Goal: Use online tool/utility: Utilize a website feature to perform a specific function

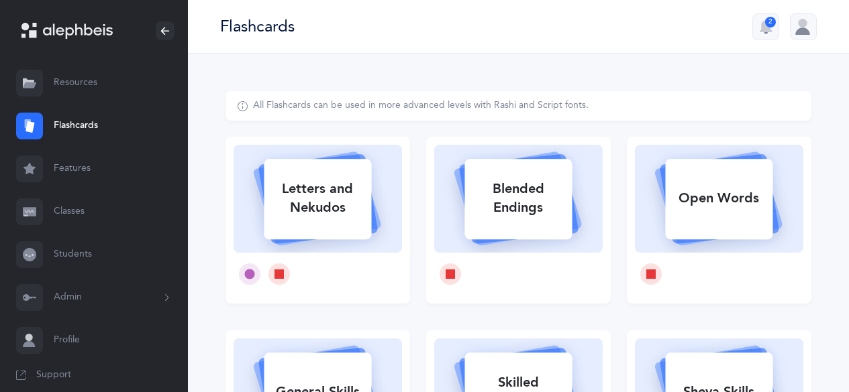
select select
select select "single"
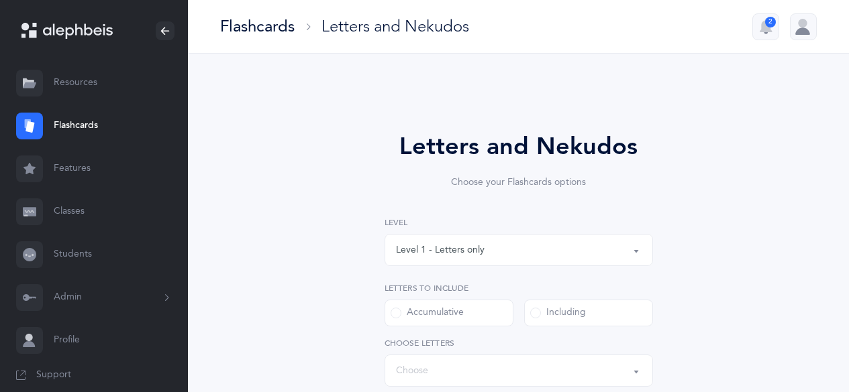
select select "27"
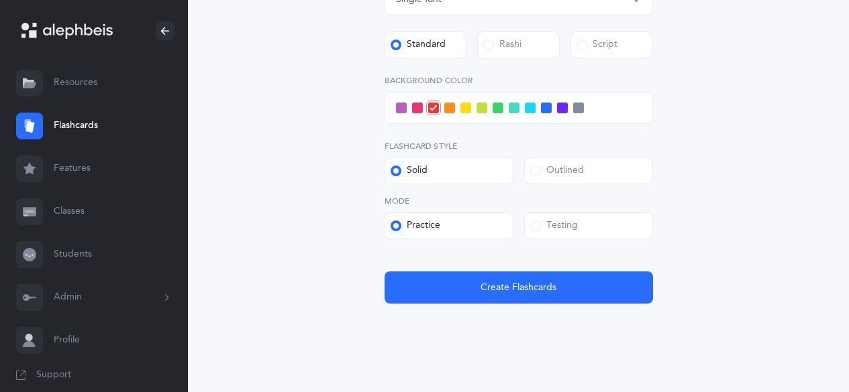
scroll to position [537, 0]
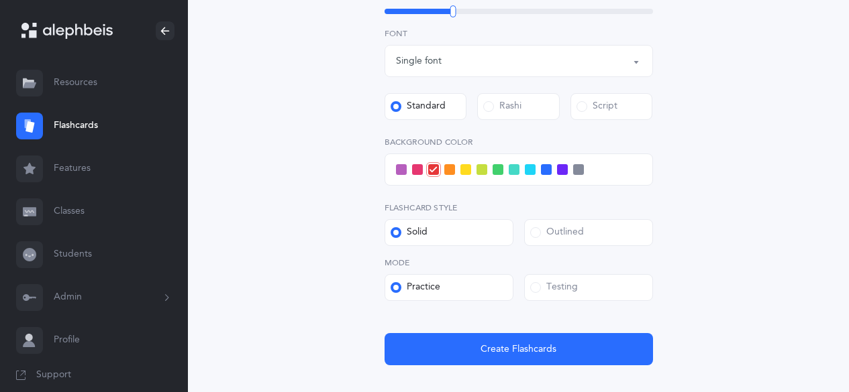
scroll to position [470, 0]
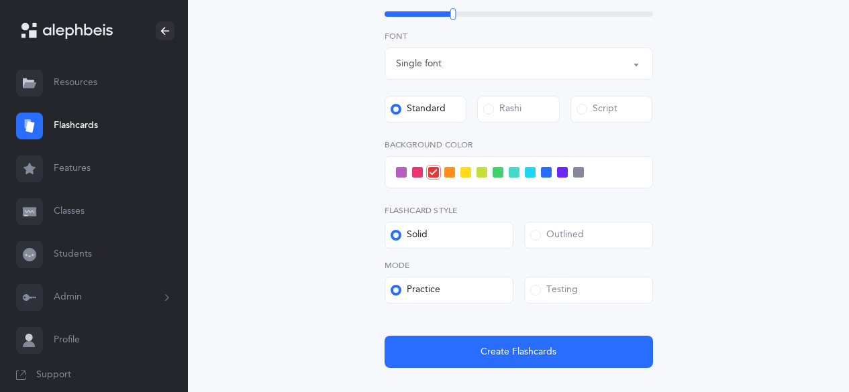
click at [362, 258] on div "Letters and Nekudos Choose your Flashcards options Level 1 - Letters only Level…" at bounding box center [518, 13] width 343 height 709
click at [540, 290] on div "Testing" at bounding box center [554, 290] width 48 height 13
click at [0, 0] on input "Testing" at bounding box center [0, 0] width 0 height 0
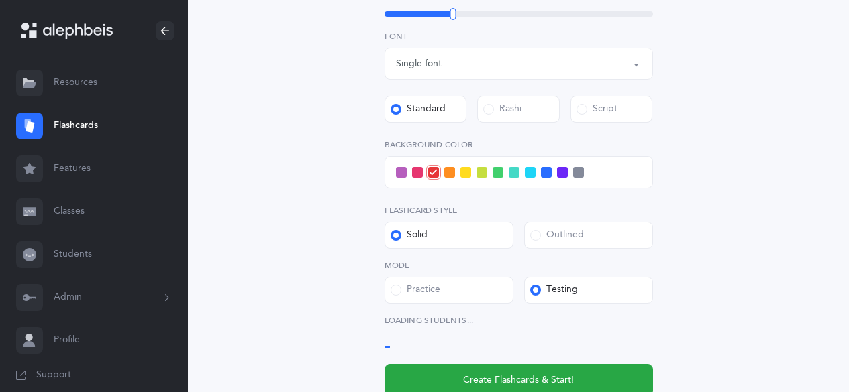
click at [532, 237] on span at bounding box center [535, 235] width 11 height 11
click at [0, 0] on input "Outlined" at bounding box center [0, 0] width 0 height 0
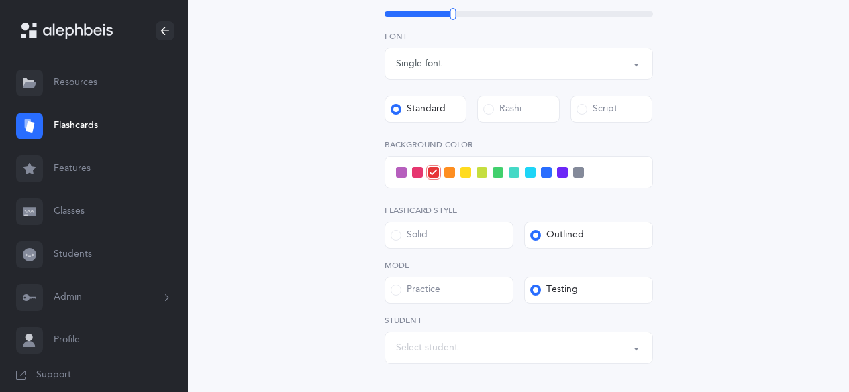
click at [529, 177] on span at bounding box center [530, 172] width 11 height 11
click at [0, 0] on input "checkbox" at bounding box center [0, 0] width 0 height 0
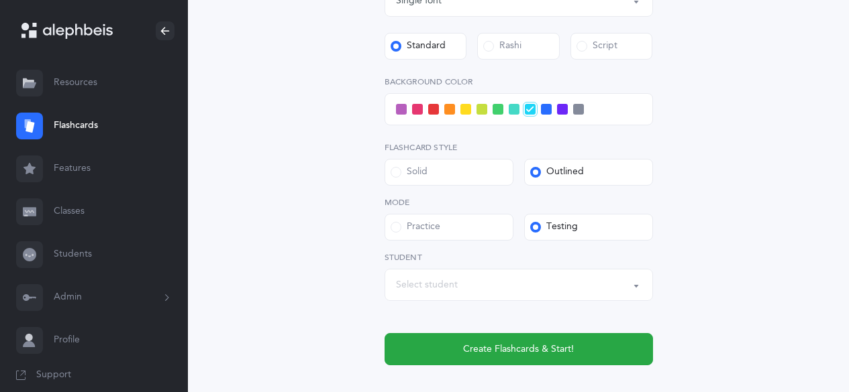
scroll to position [537, 0]
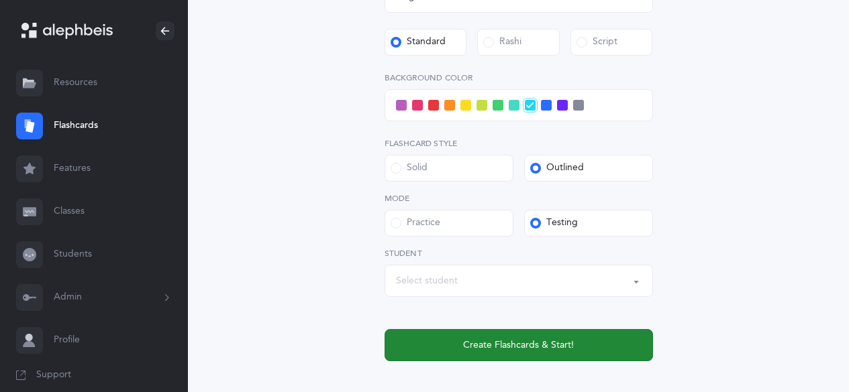
click at [519, 347] on span "Create Flashcards & Start!" at bounding box center [518, 346] width 111 height 14
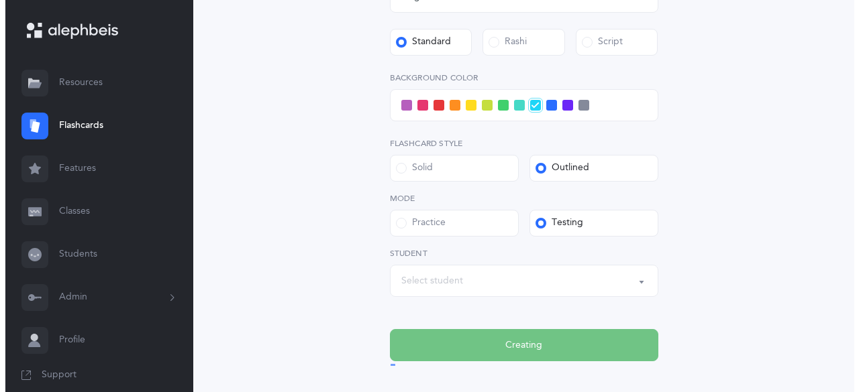
scroll to position [0, 0]
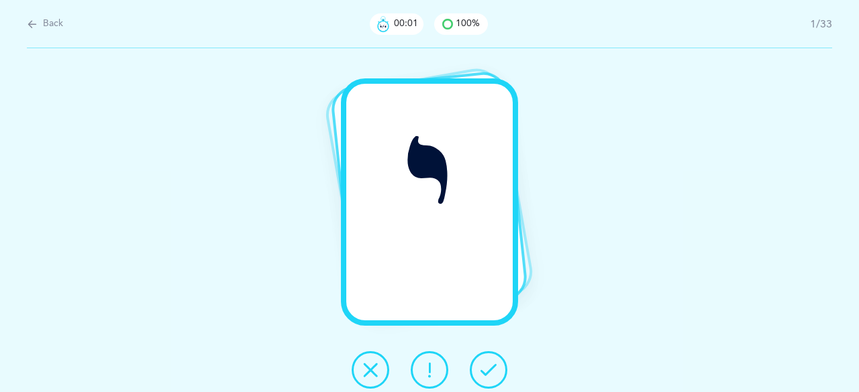
click at [488, 364] on icon at bounding box center [488, 370] width 16 height 16
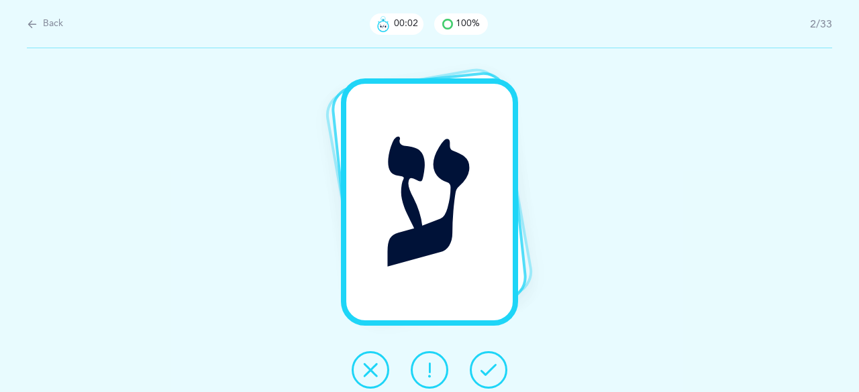
click at [488, 364] on icon at bounding box center [488, 370] width 16 height 16
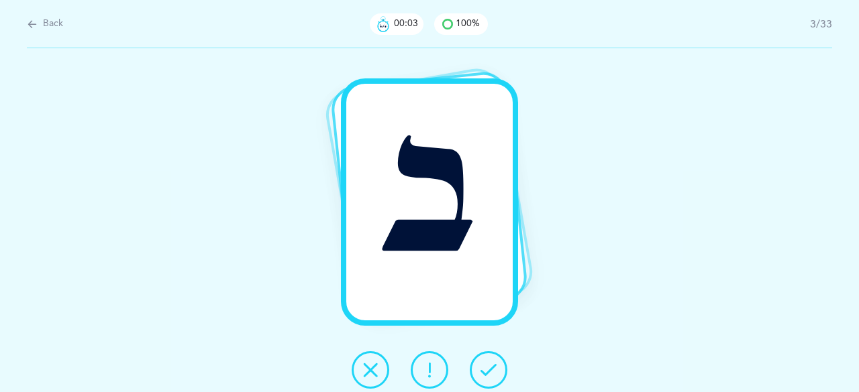
click at [488, 364] on icon at bounding box center [488, 370] width 16 height 16
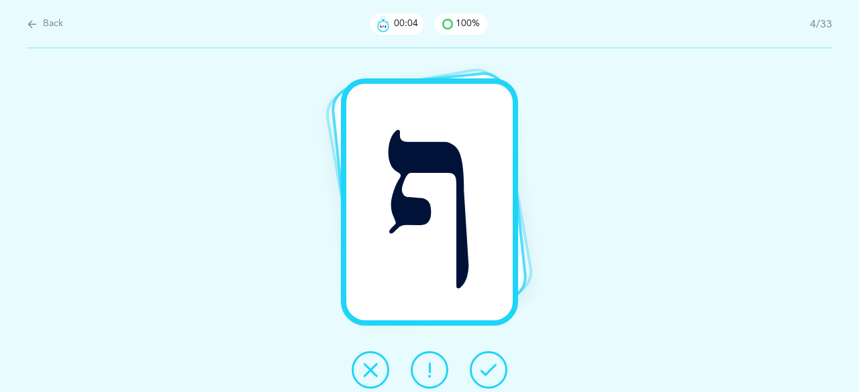
click at [488, 364] on icon at bounding box center [488, 370] width 16 height 16
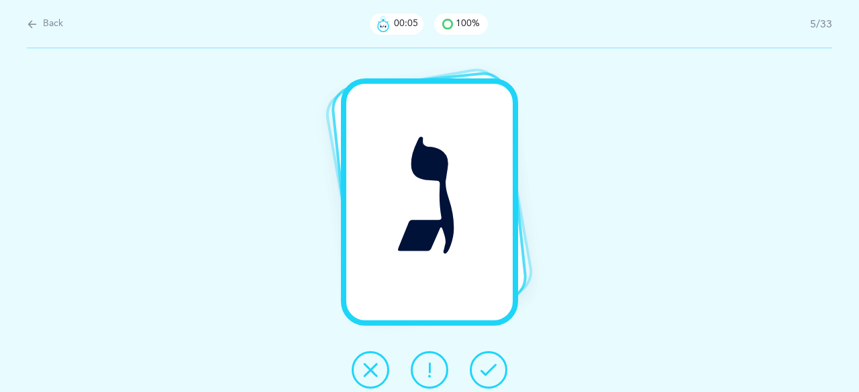
click at [488, 364] on icon at bounding box center [488, 370] width 16 height 16
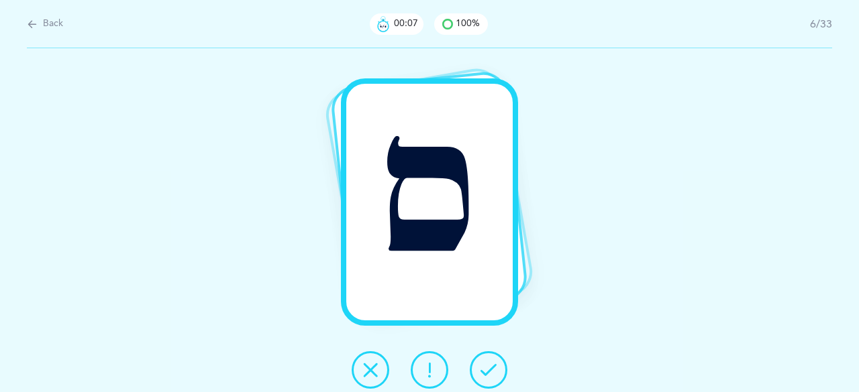
click at [488, 364] on icon at bounding box center [488, 370] width 16 height 16
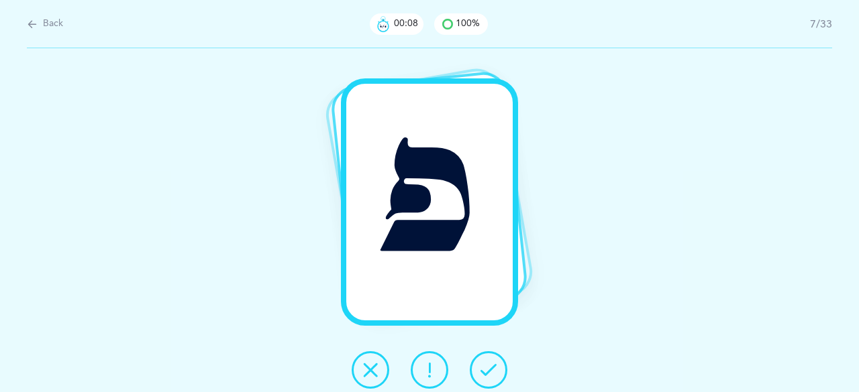
click at [488, 364] on icon at bounding box center [488, 370] width 16 height 16
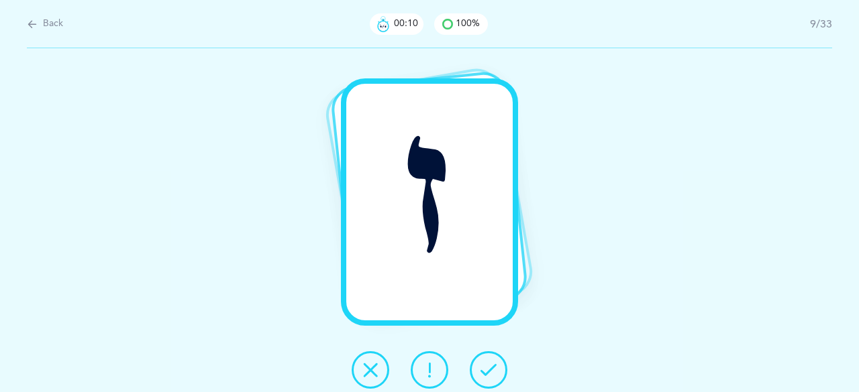
click at [488, 364] on icon at bounding box center [488, 370] width 16 height 16
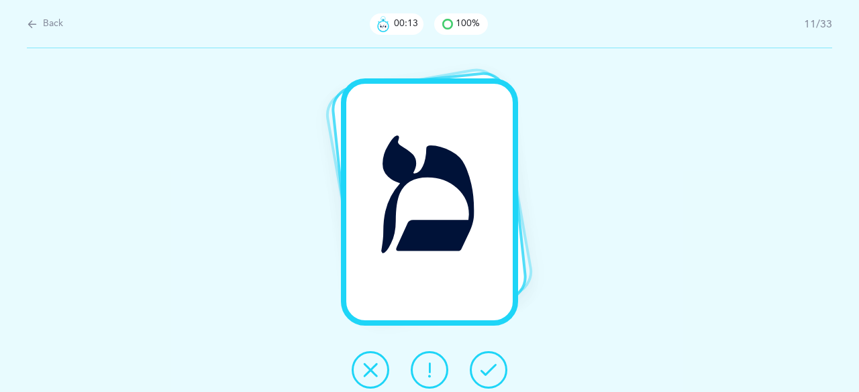
click at [488, 364] on icon at bounding box center [488, 370] width 16 height 16
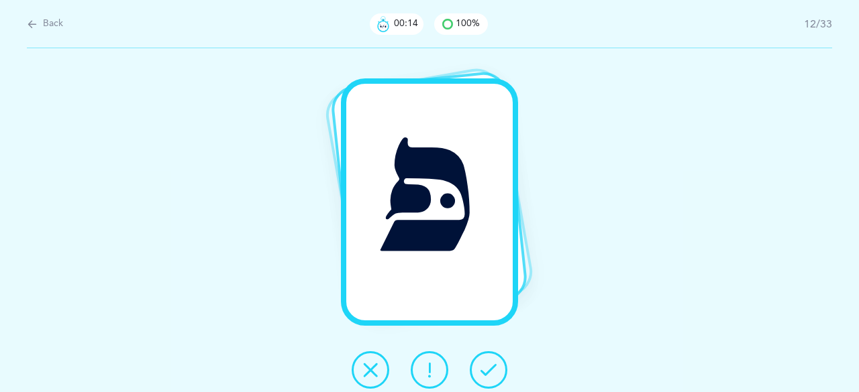
click at [488, 364] on icon at bounding box center [488, 370] width 16 height 16
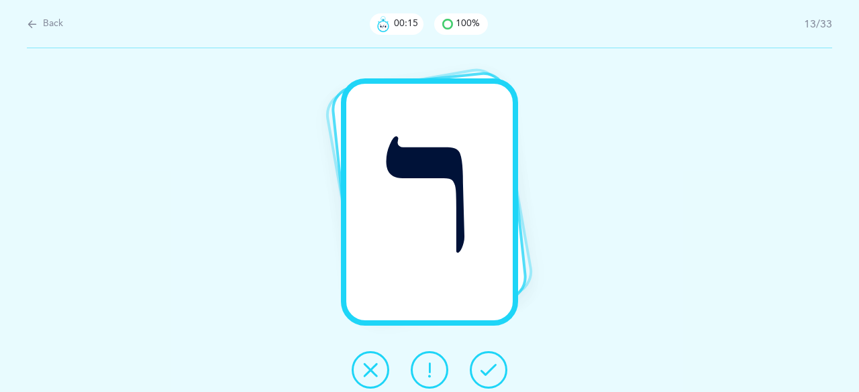
click at [488, 364] on icon at bounding box center [488, 370] width 16 height 16
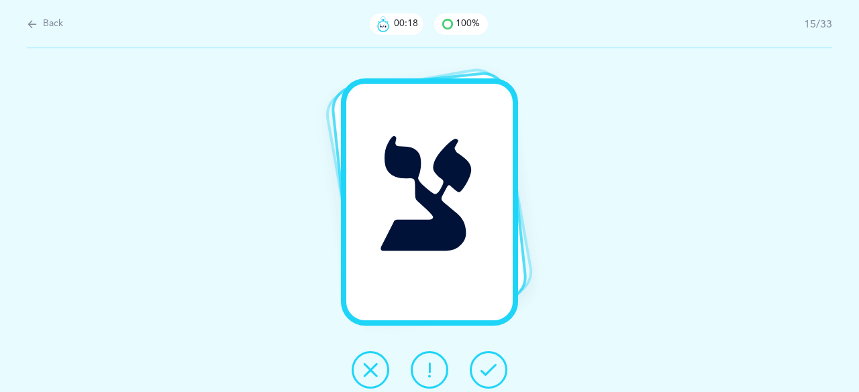
click at [488, 364] on icon at bounding box center [488, 370] width 16 height 16
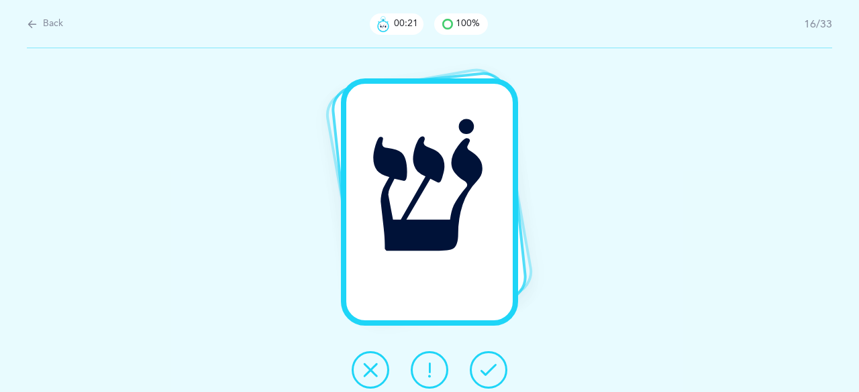
click at [488, 364] on icon at bounding box center [488, 370] width 16 height 16
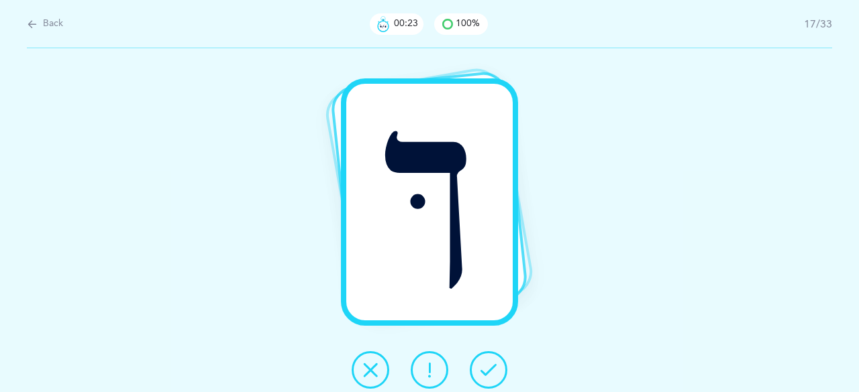
click at [488, 364] on icon at bounding box center [488, 370] width 16 height 16
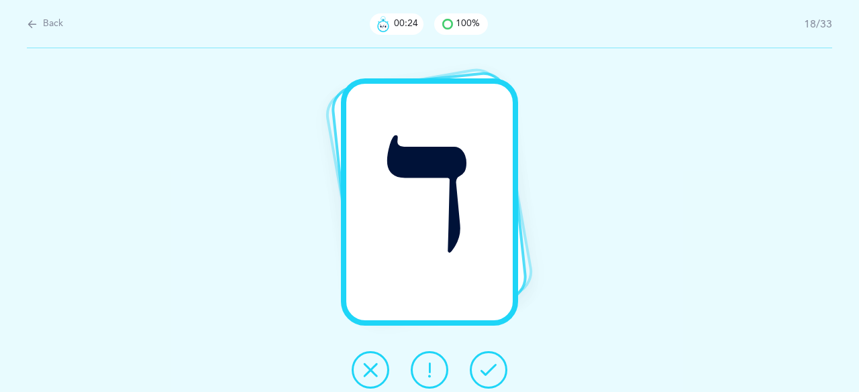
click at [488, 364] on icon at bounding box center [488, 370] width 16 height 16
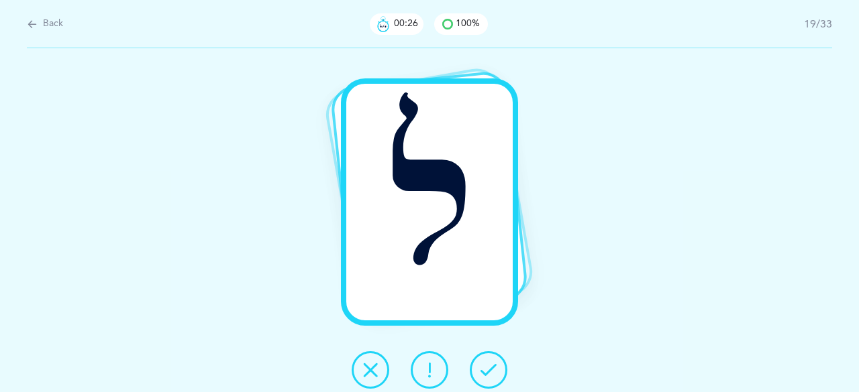
click at [488, 364] on icon at bounding box center [488, 370] width 16 height 16
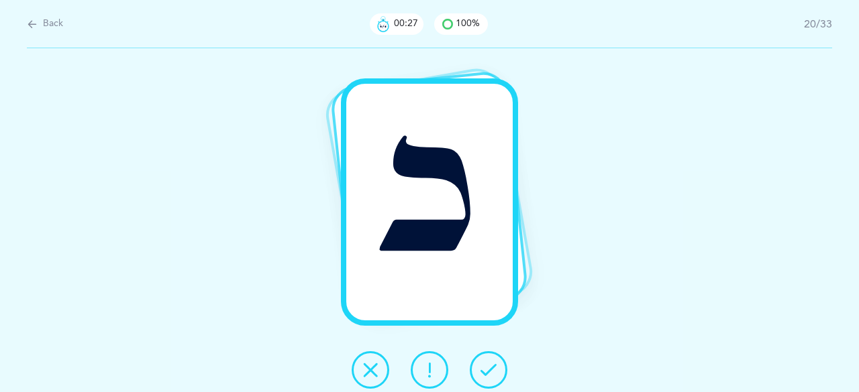
click at [488, 364] on icon at bounding box center [488, 370] width 16 height 16
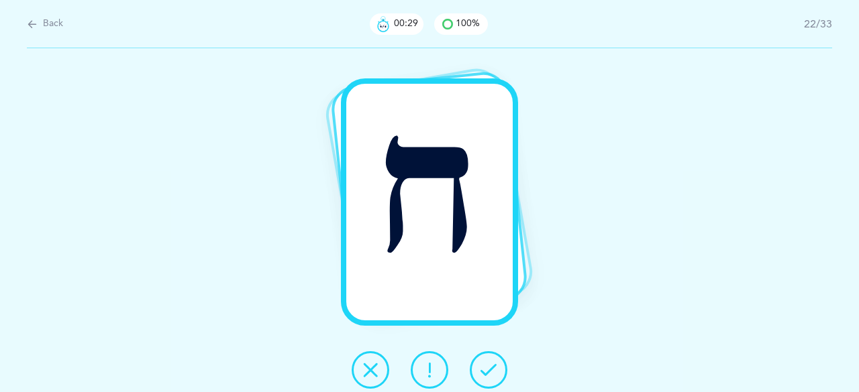
click at [488, 364] on icon at bounding box center [488, 370] width 16 height 16
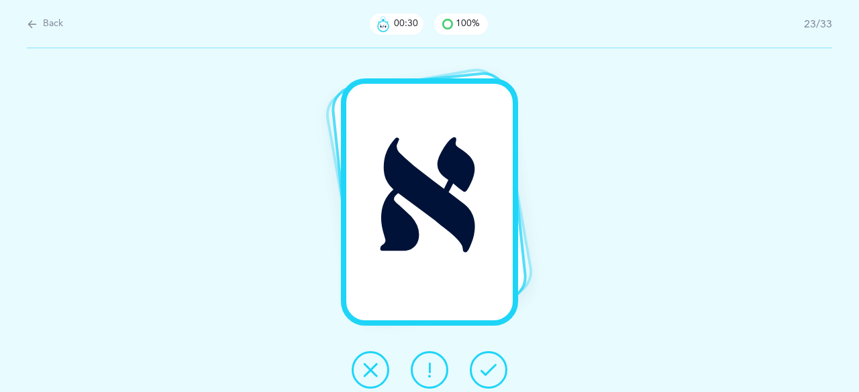
click at [488, 364] on icon at bounding box center [488, 370] width 16 height 16
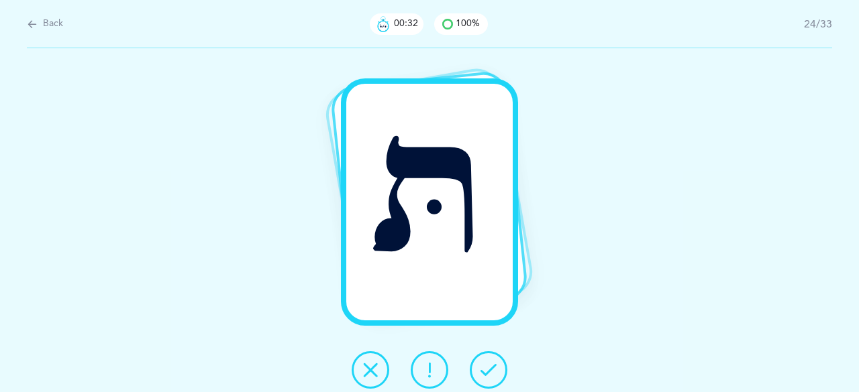
click at [488, 364] on icon at bounding box center [488, 370] width 16 height 16
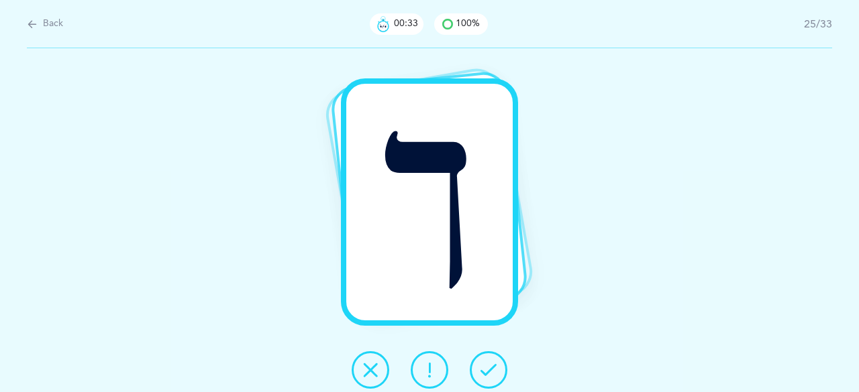
click at [488, 364] on icon at bounding box center [488, 370] width 16 height 16
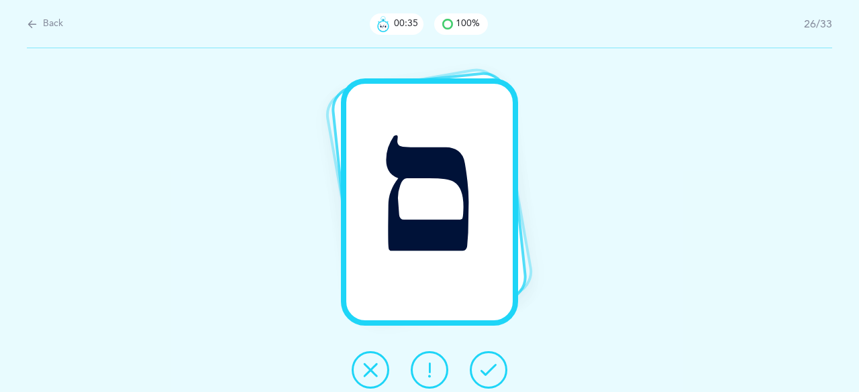
click at [488, 364] on icon at bounding box center [488, 370] width 16 height 16
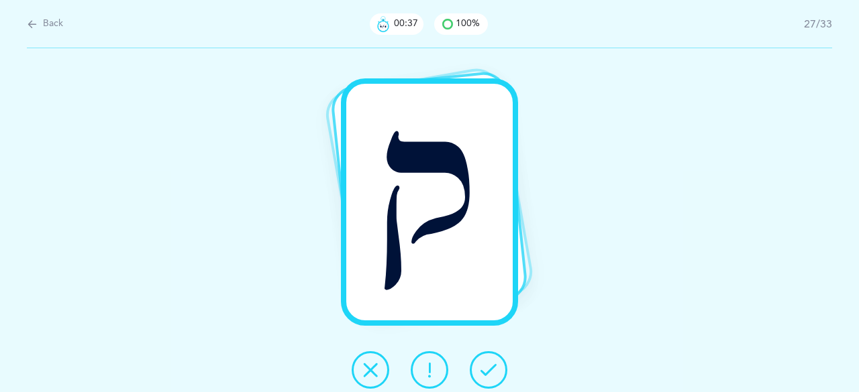
click at [488, 364] on icon at bounding box center [488, 370] width 16 height 16
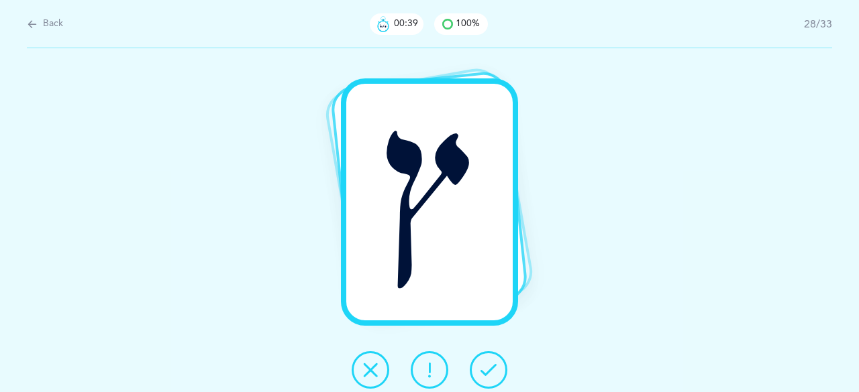
click at [488, 364] on icon at bounding box center [488, 370] width 16 height 16
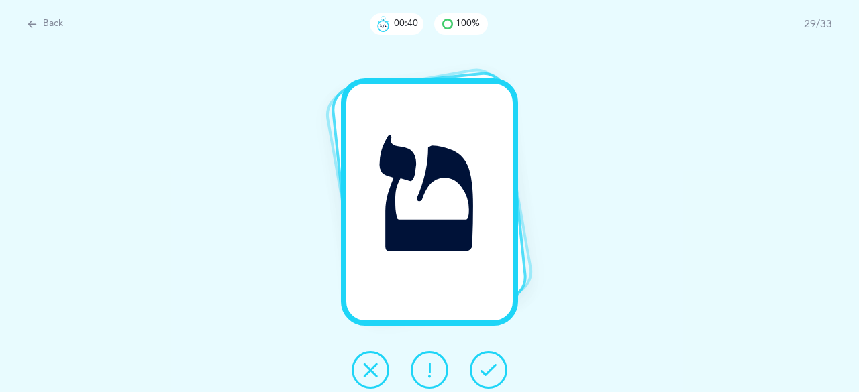
click at [488, 364] on icon at bounding box center [488, 370] width 16 height 16
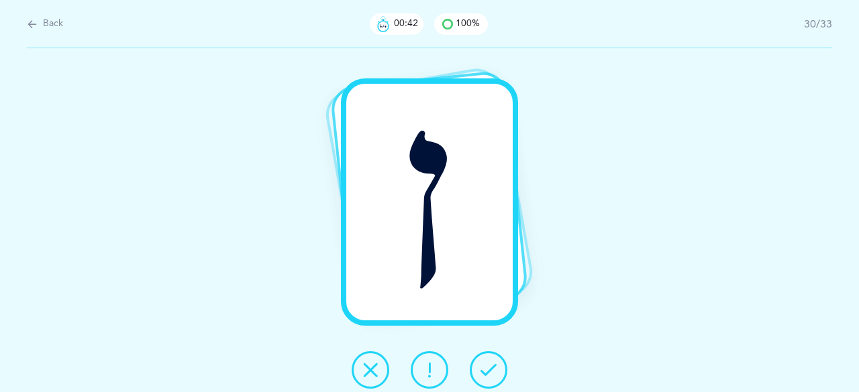
click at [488, 364] on icon at bounding box center [488, 370] width 16 height 16
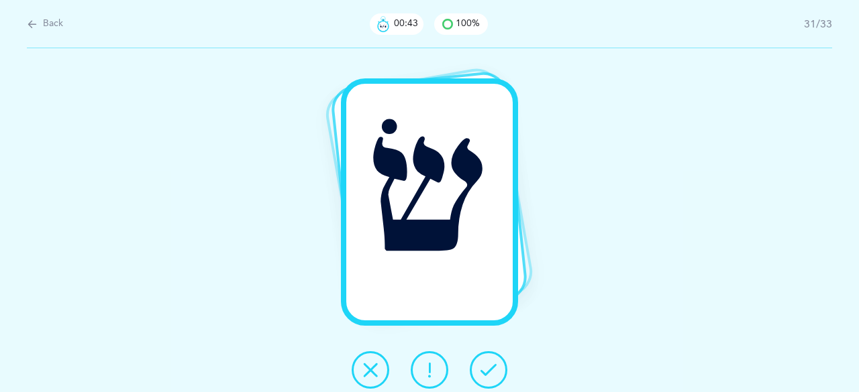
click at [488, 364] on icon at bounding box center [488, 370] width 16 height 16
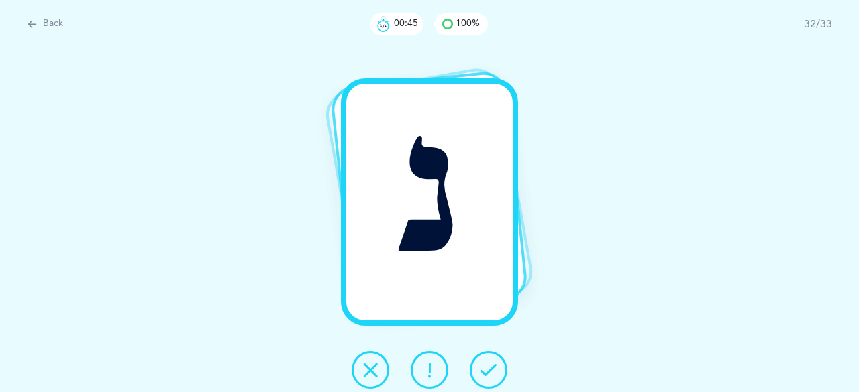
click at [488, 364] on icon at bounding box center [488, 370] width 16 height 16
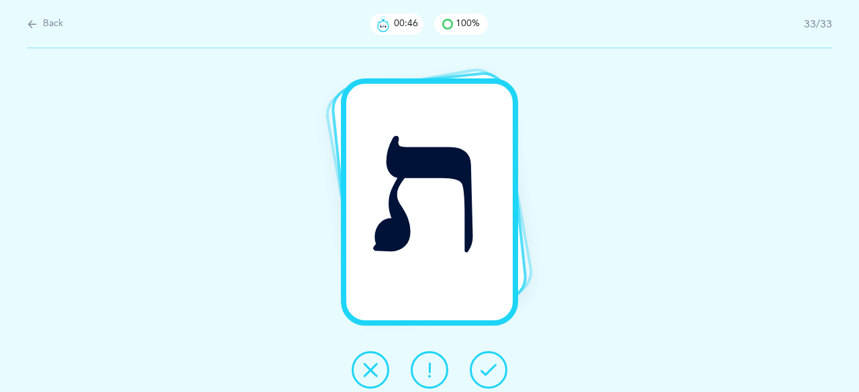
click at [488, 364] on icon at bounding box center [488, 370] width 16 height 16
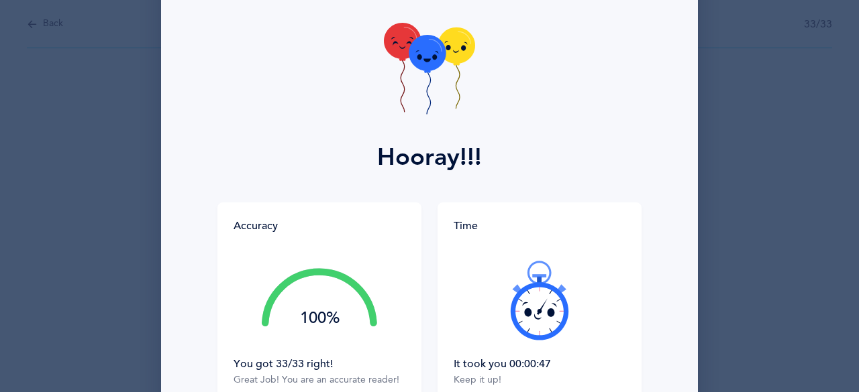
scroll to position [67, 0]
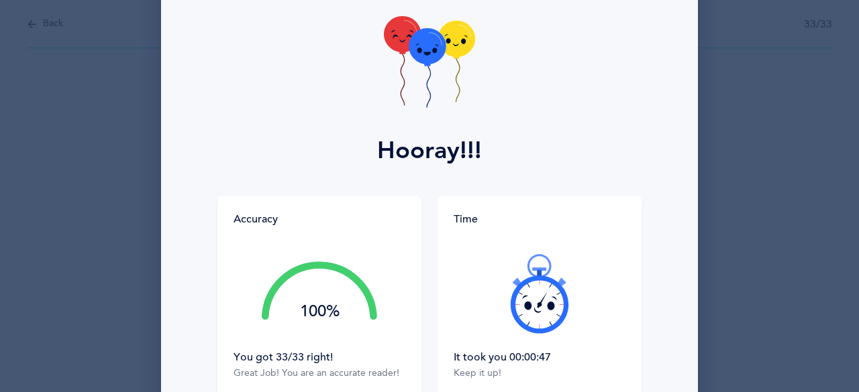
click at [520, 313] on icon at bounding box center [539, 294] width 80 height 80
click at [520, 313] on div at bounding box center [539, 293] width 172 height 113
click at [520, 313] on icon at bounding box center [539, 294] width 80 height 80
click at [533, 314] on icon at bounding box center [539, 294] width 80 height 80
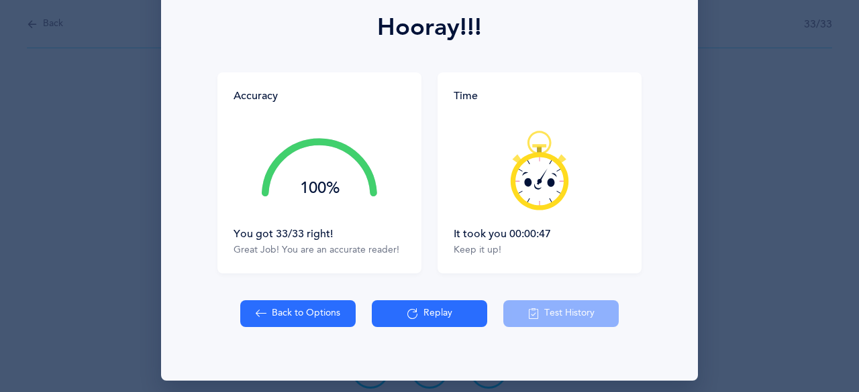
scroll to position [198, 0]
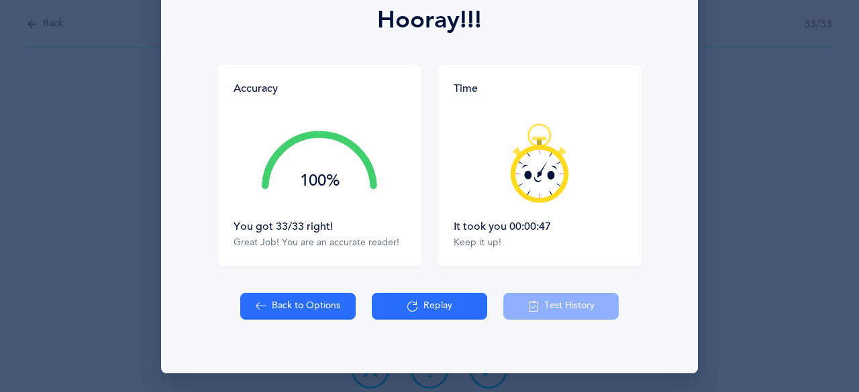
click at [430, 301] on button "Replay" at bounding box center [429, 306] width 115 height 27
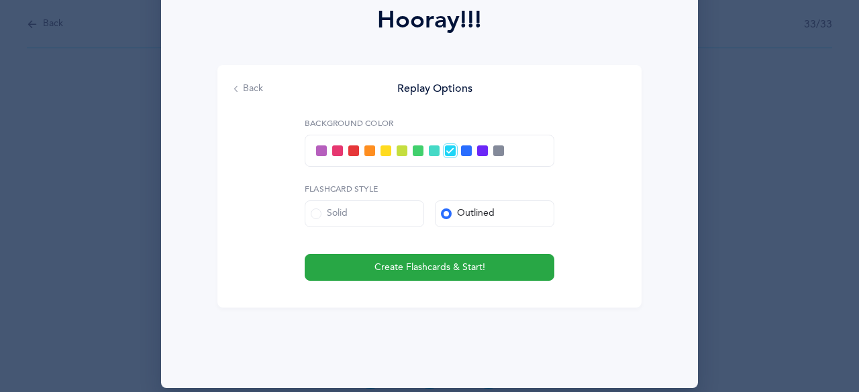
click at [462, 154] on span at bounding box center [466, 151] width 11 height 11
click at [0, 0] on input "checkbox" at bounding box center [0, 0] width 0 height 0
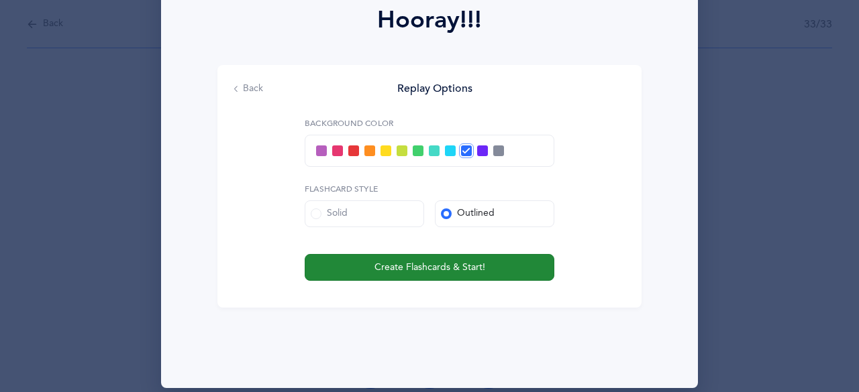
click at [411, 259] on button "Create Flashcards & Start!" at bounding box center [430, 267] width 250 height 27
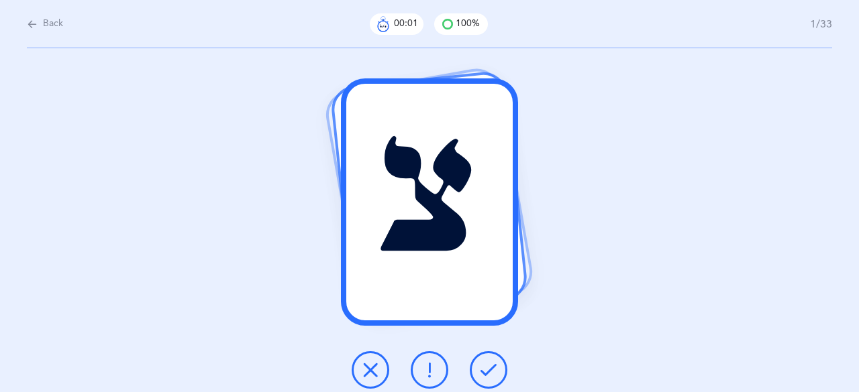
click at [491, 362] on icon at bounding box center [488, 370] width 16 height 16
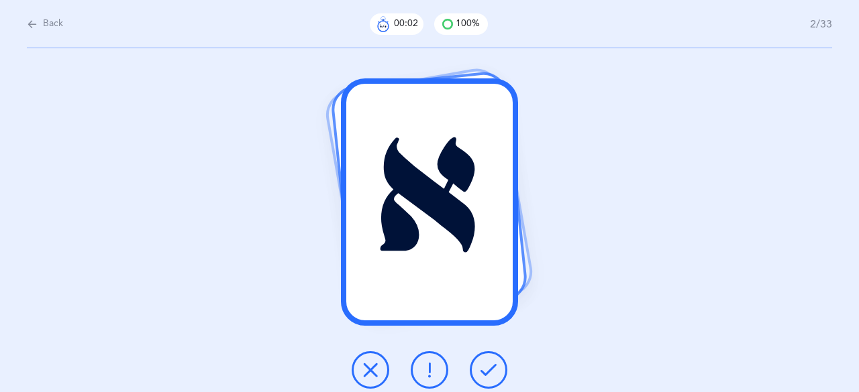
click at [491, 362] on icon at bounding box center [488, 370] width 16 height 16
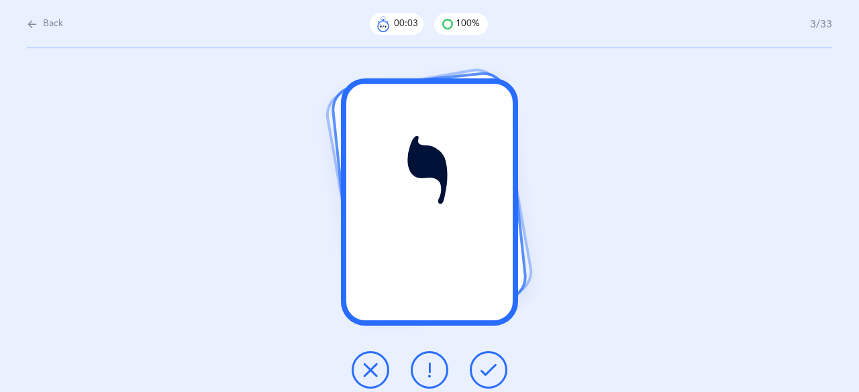
click at [491, 362] on icon at bounding box center [488, 370] width 16 height 16
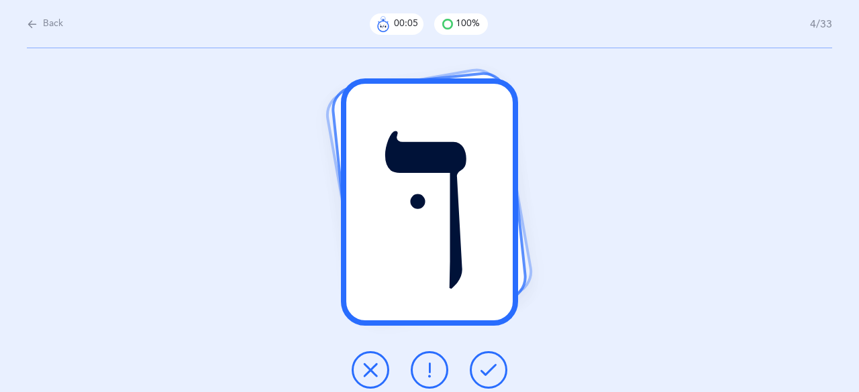
click at [491, 362] on icon at bounding box center [488, 370] width 16 height 16
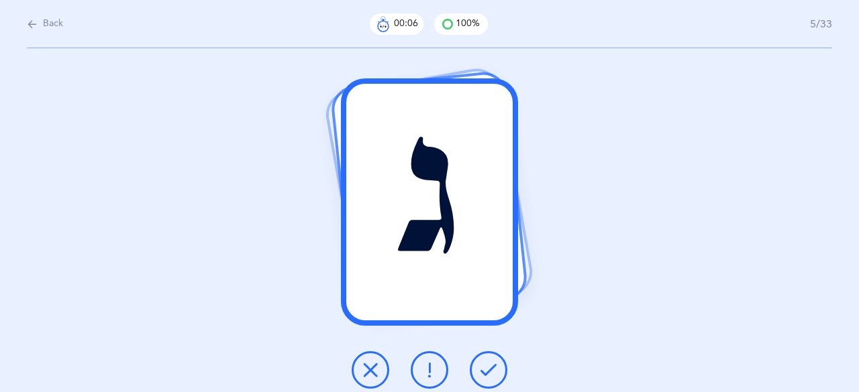
click at [491, 362] on icon at bounding box center [488, 370] width 16 height 16
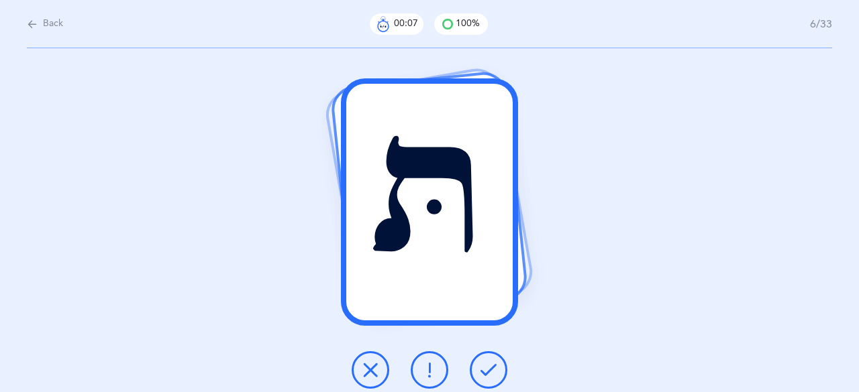
click at [491, 362] on icon at bounding box center [488, 370] width 16 height 16
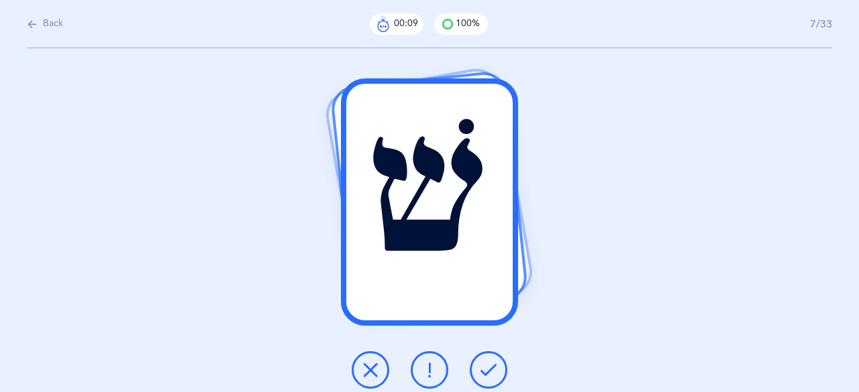
click at [491, 362] on icon at bounding box center [488, 370] width 16 height 16
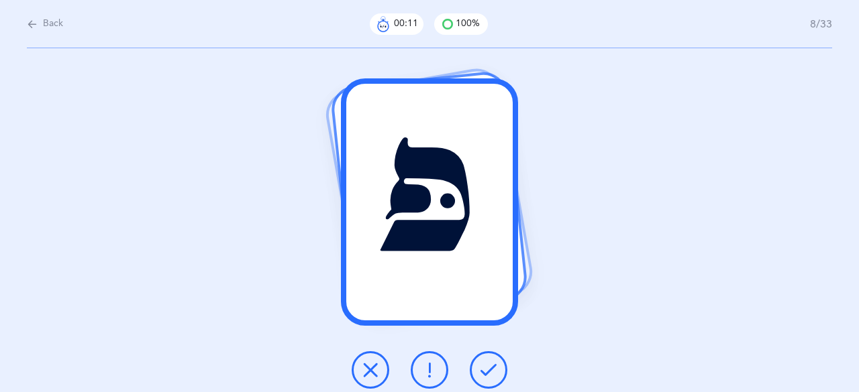
click at [492, 362] on icon at bounding box center [488, 370] width 16 height 16
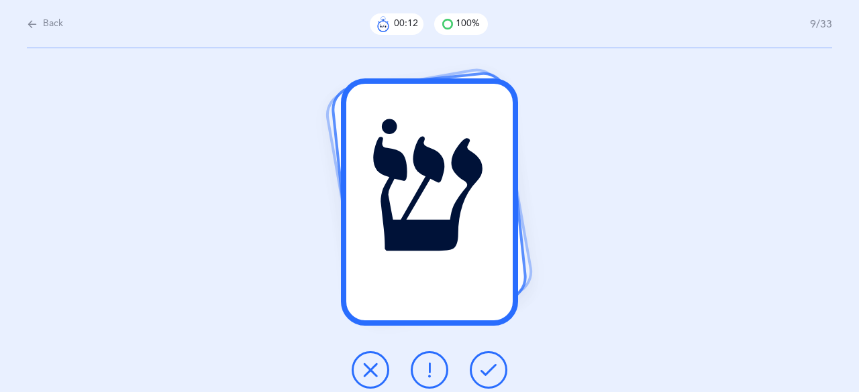
click at [492, 362] on icon at bounding box center [488, 370] width 16 height 16
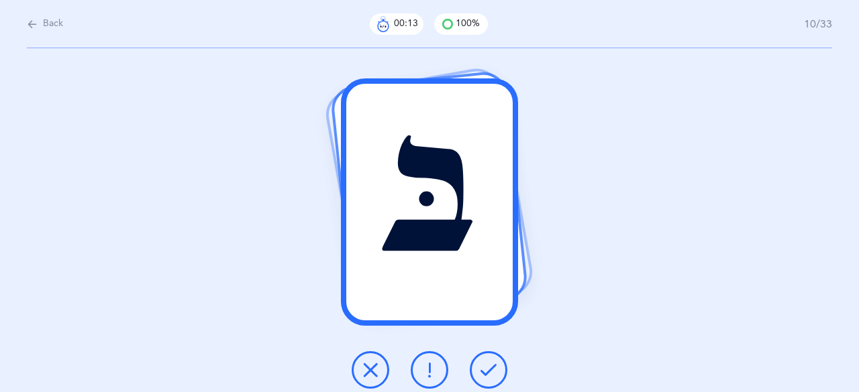
click at [492, 362] on icon at bounding box center [488, 370] width 16 height 16
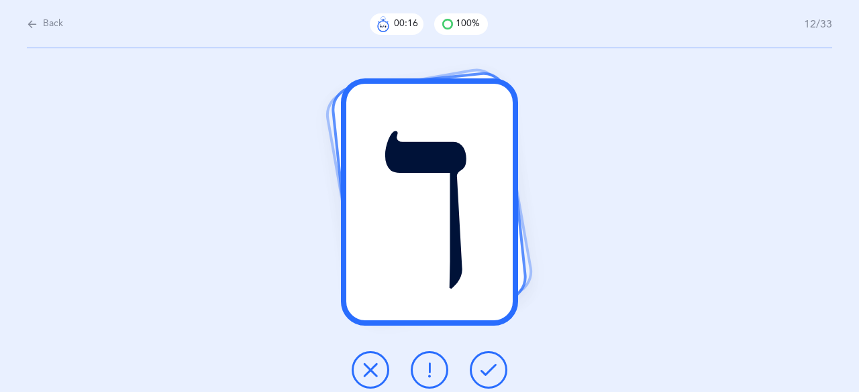
click at [492, 362] on icon at bounding box center [488, 370] width 16 height 16
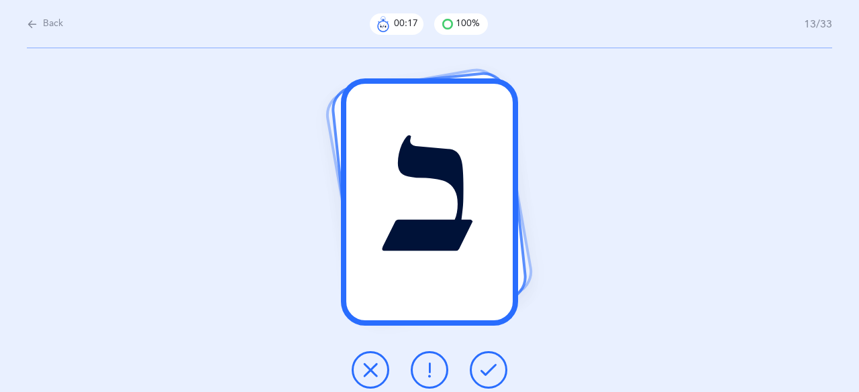
click at [492, 362] on icon at bounding box center [488, 370] width 16 height 16
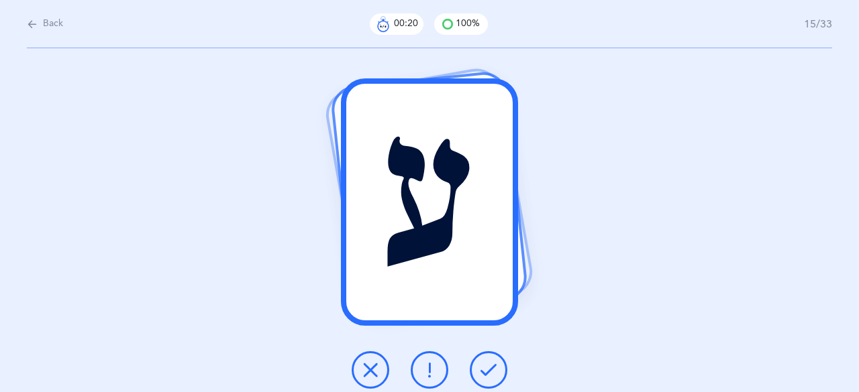
click at [492, 362] on icon at bounding box center [488, 370] width 16 height 16
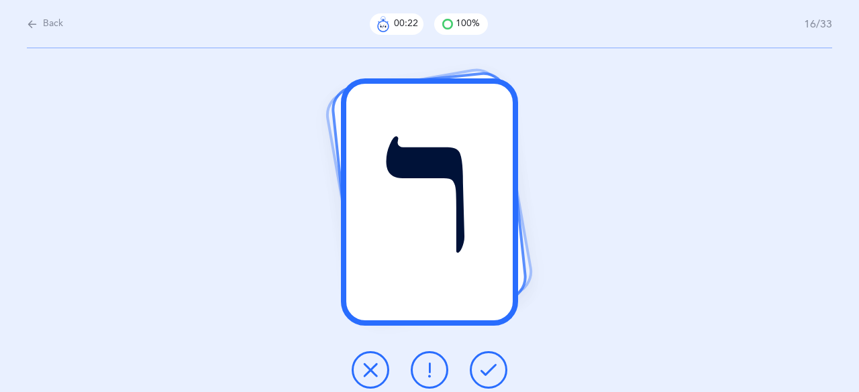
click at [492, 362] on icon at bounding box center [488, 370] width 16 height 16
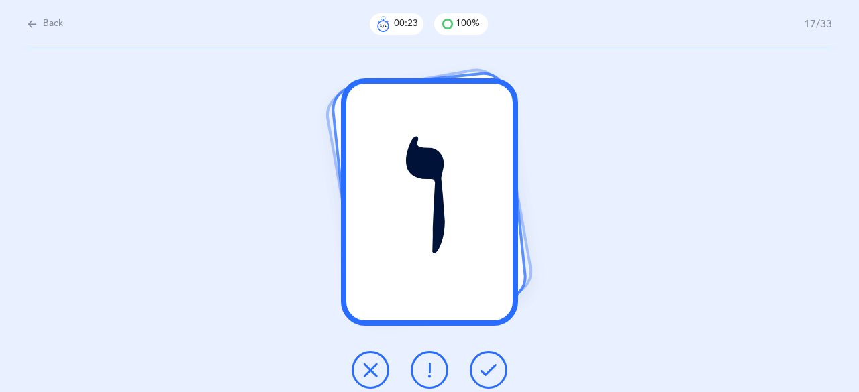
click at [492, 362] on icon at bounding box center [488, 370] width 16 height 16
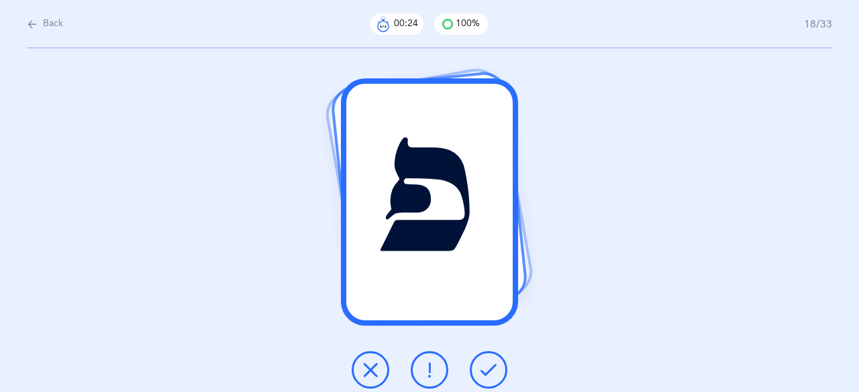
click at [492, 362] on icon at bounding box center [488, 370] width 16 height 16
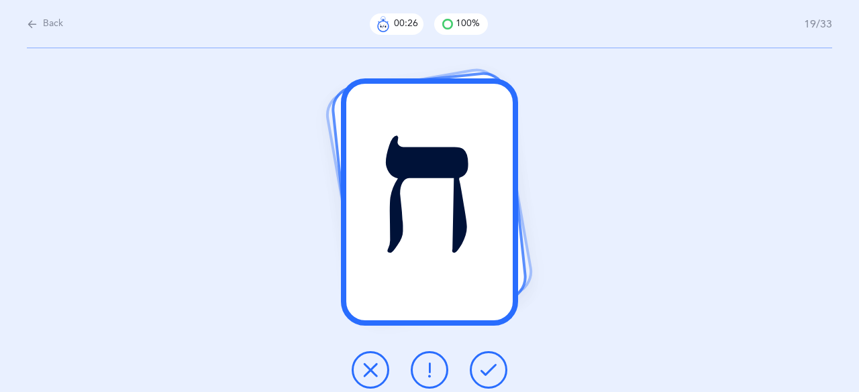
click at [492, 362] on icon at bounding box center [488, 370] width 16 height 16
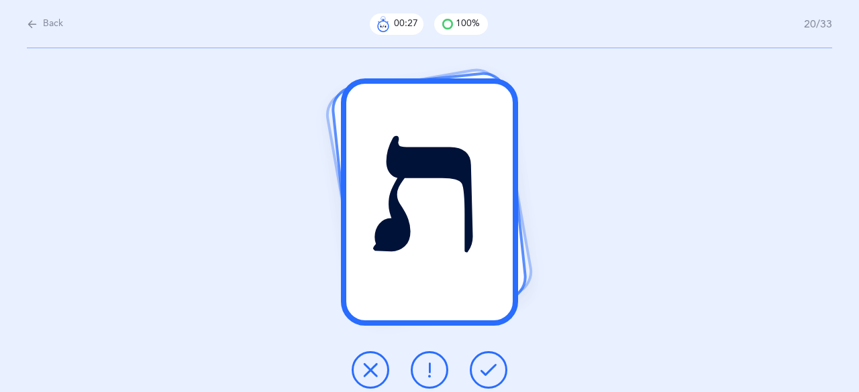
click at [492, 362] on icon at bounding box center [488, 370] width 16 height 16
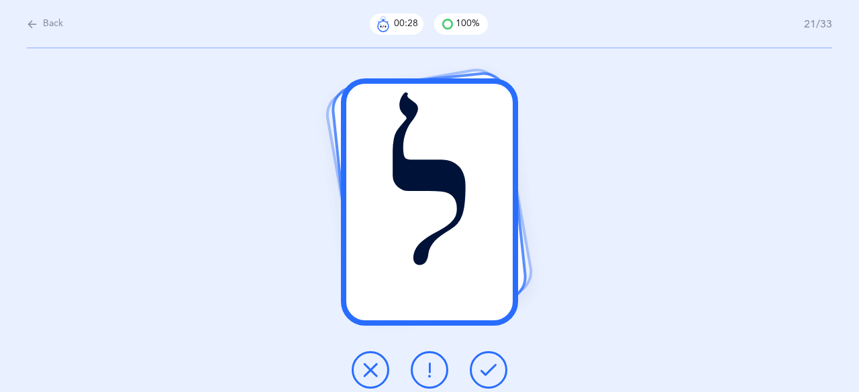
click at [492, 362] on icon at bounding box center [488, 370] width 16 height 16
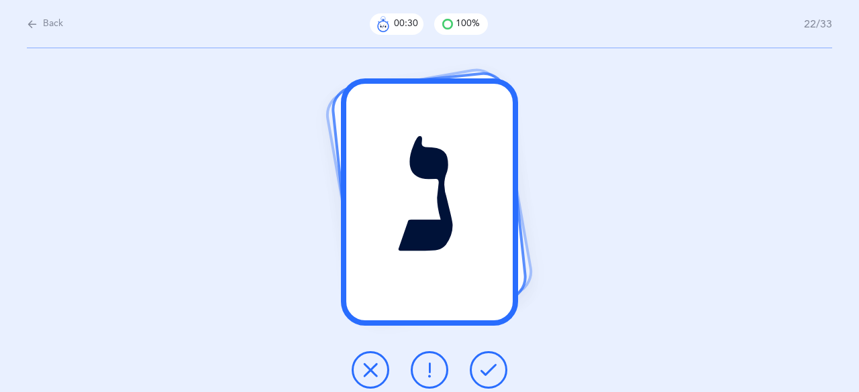
click at [492, 362] on icon at bounding box center [488, 370] width 16 height 16
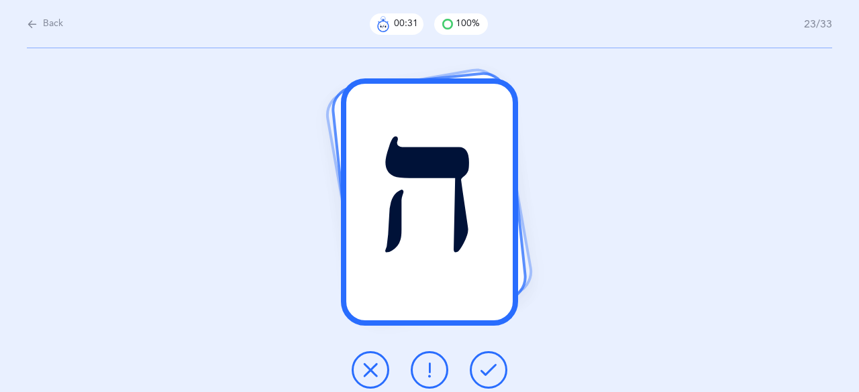
click at [492, 362] on icon at bounding box center [488, 370] width 16 height 16
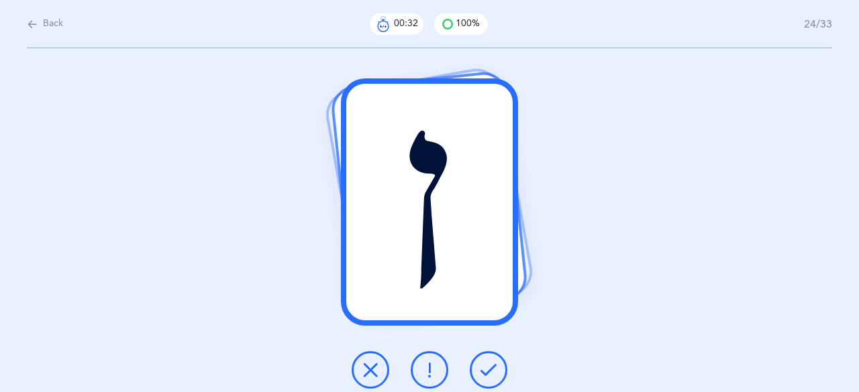
click at [492, 362] on icon at bounding box center [488, 370] width 16 height 16
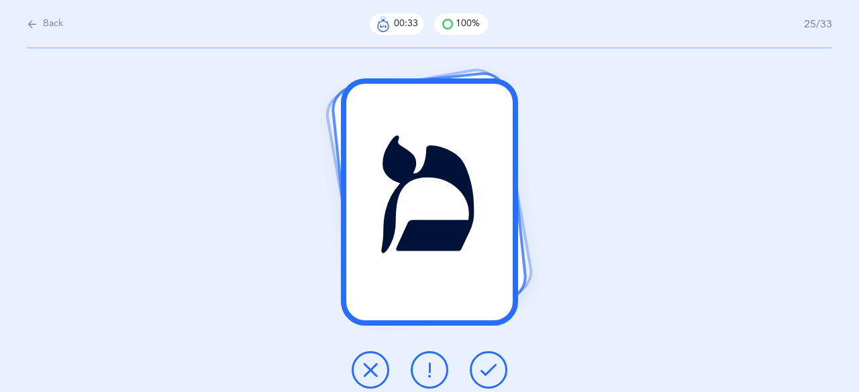
click at [492, 362] on icon at bounding box center [488, 370] width 16 height 16
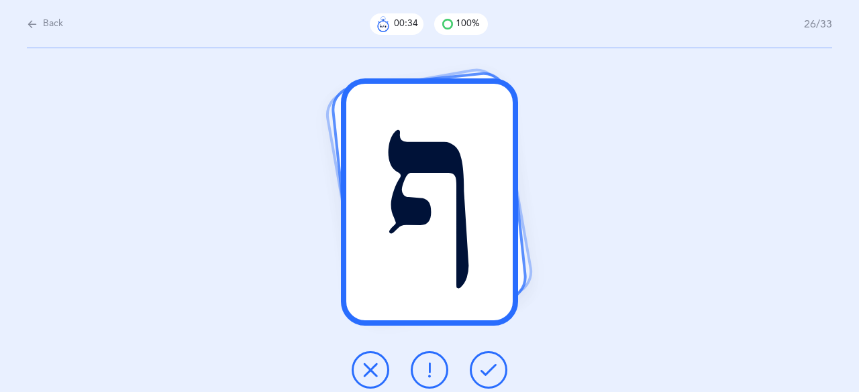
click at [492, 362] on icon at bounding box center [488, 370] width 16 height 16
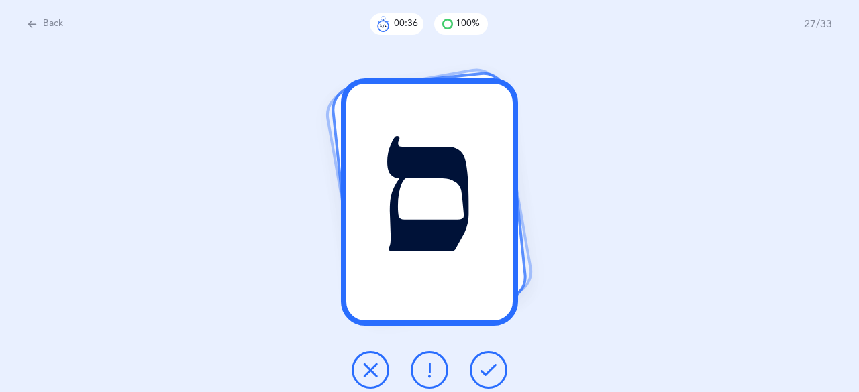
click at [492, 362] on icon at bounding box center [488, 370] width 16 height 16
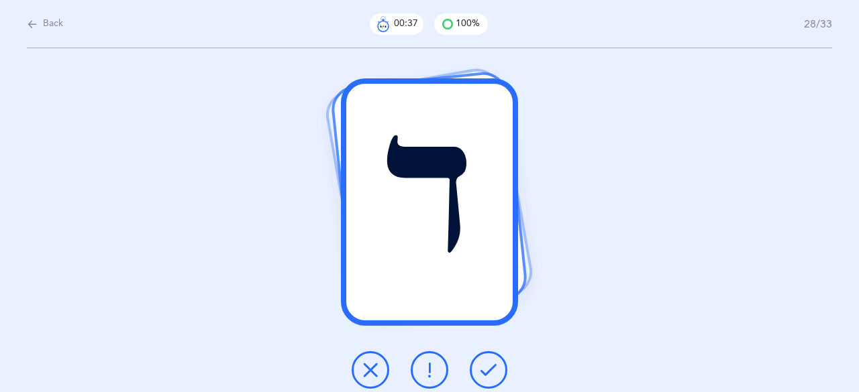
click at [492, 362] on icon at bounding box center [488, 370] width 16 height 16
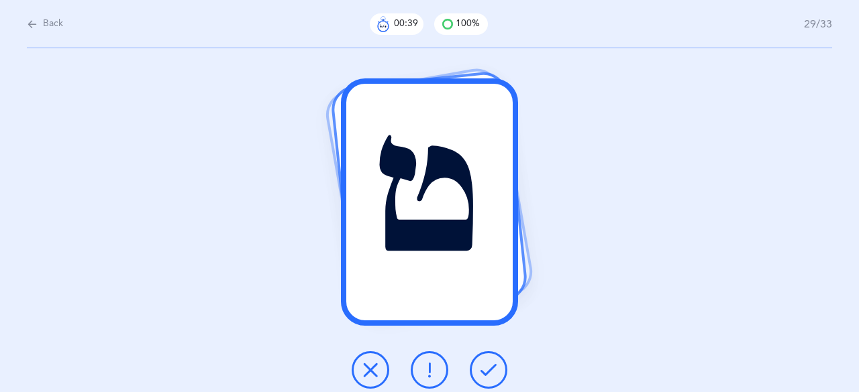
click at [492, 362] on icon at bounding box center [488, 370] width 16 height 16
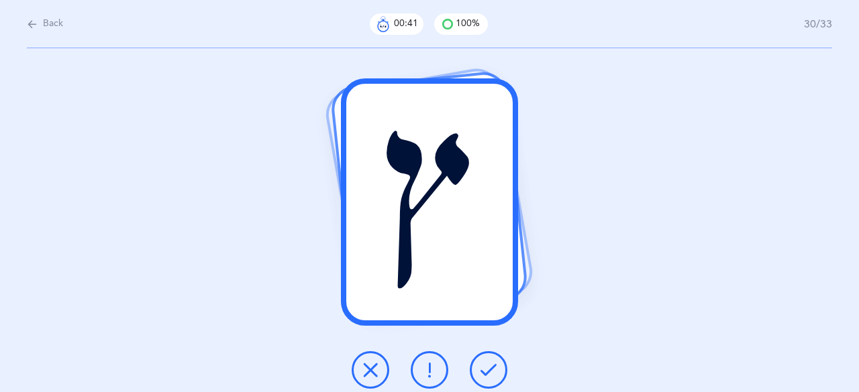
click at [492, 362] on icon at bounding box center [488, 370] width 16 height 16
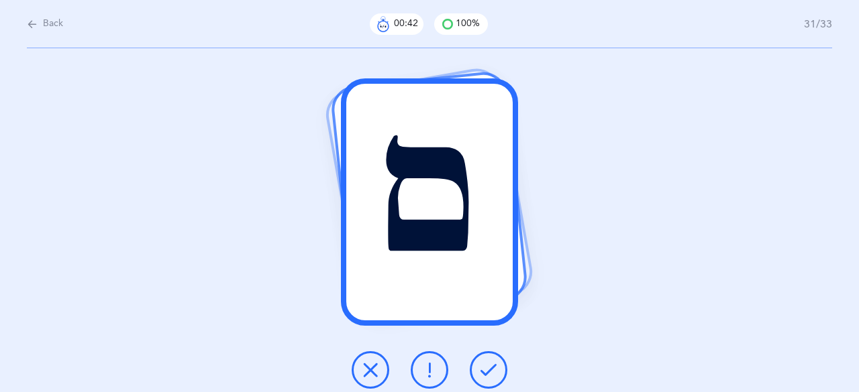
click at [492, 362] on icon at bounding box center [488, 370] width 16 height 16
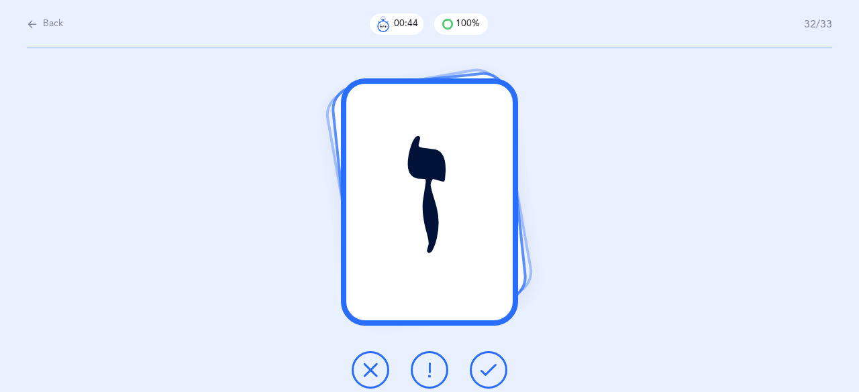
click at [492, 362] on icon at bounding box center [488, 370] width 16 height 16
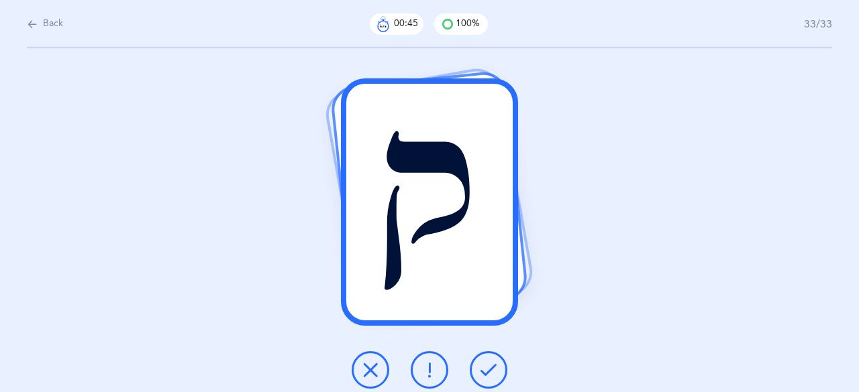
click at [492, 362] on icon at bounding box center [488, 370] width 16 height 16
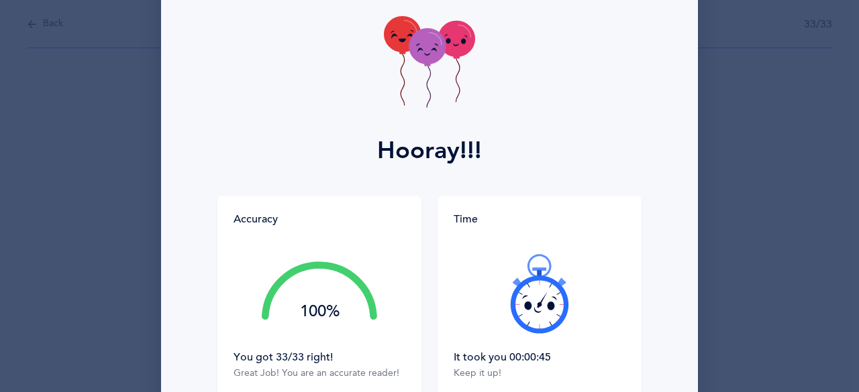
scroll to position [134, 0]
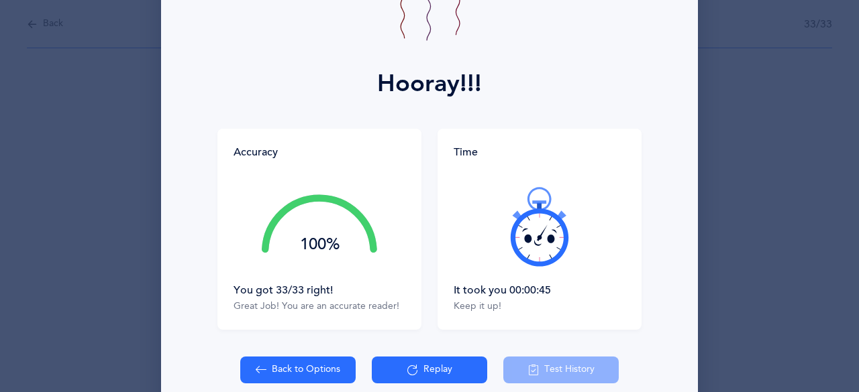
click at [535, 234] on icon at bounding box center [539, 226] width 80 height 80
click at [532, 254] on icon at bounding box center [539, 226] width 80 height 80
click at [532, 254] on div at bounding box center [539, 226] width 172 height 113
click at [457, 364] on button "Replay" at bounding box center [429, 370] width 115 height 27
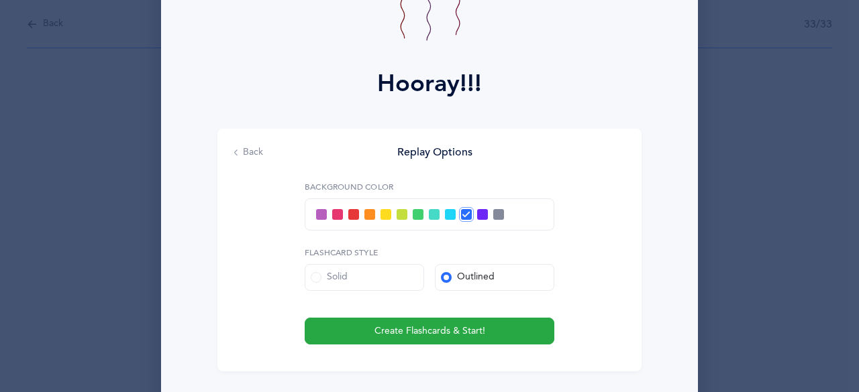
click at [430, 219] on span at bounding box center [434, 214] width 11 height 11
click at [0, 0] on input "checkbox" at bounding box center [0, 0] width 0 height 0
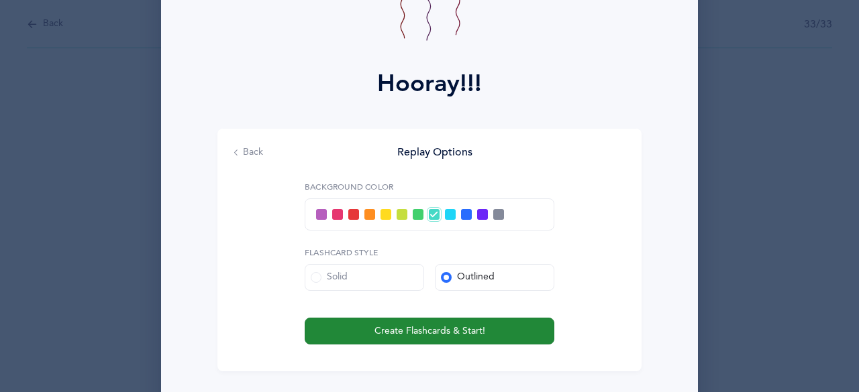
click at [490, 323] on button "Create Flashcards & Start!" at bounding box center [430, 331] width 250 height 27
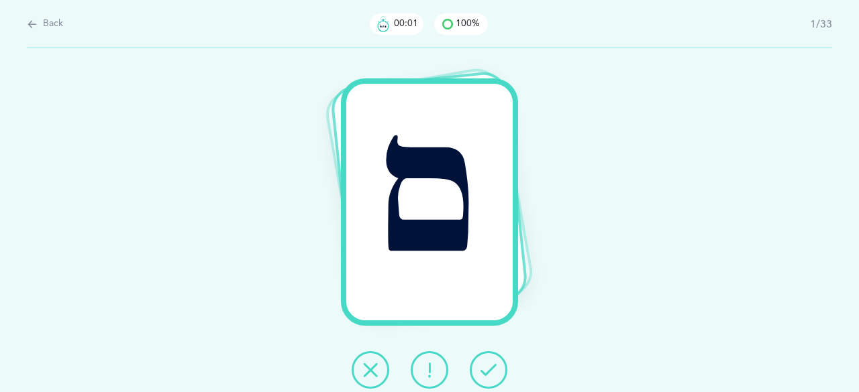
click at [492, 360] on button at bounding box center [489, 371] width 38 height 38
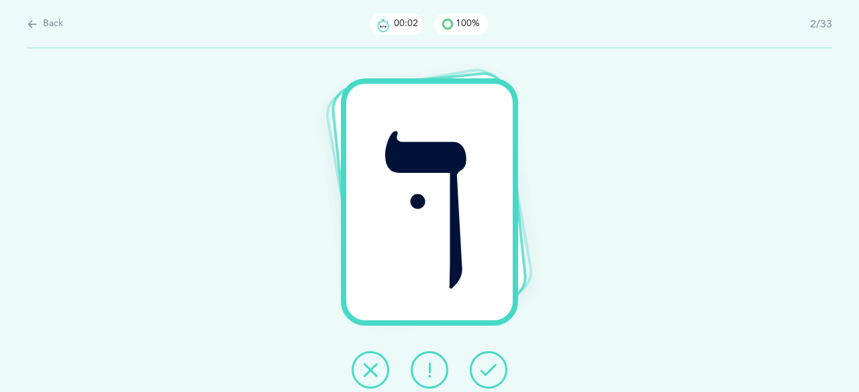
click at [492, 360] on button at bounding box center [489, 371] width 38 height 38
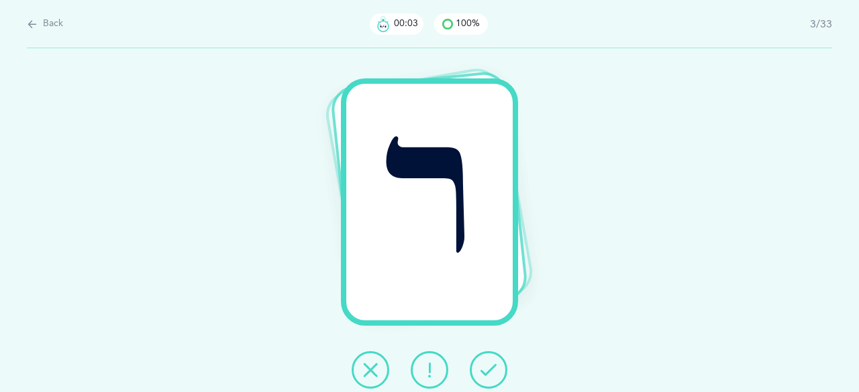
click at [492, 360] on button at bounding box center [489, 371] width 38 height 38
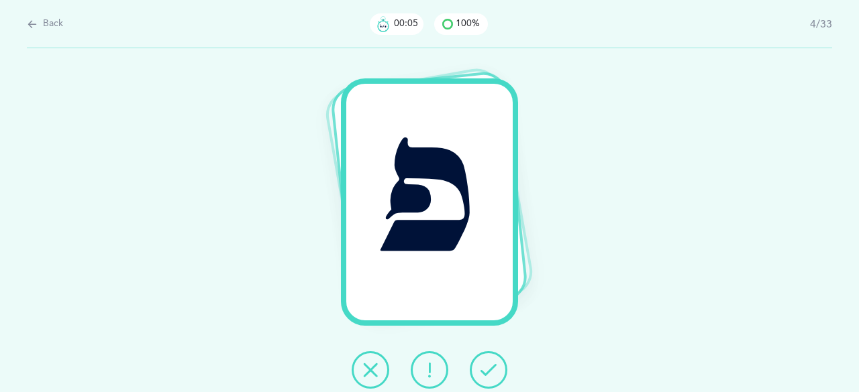
click at [492, 360] on button at bounding box center [489, 371] width 38 height 38
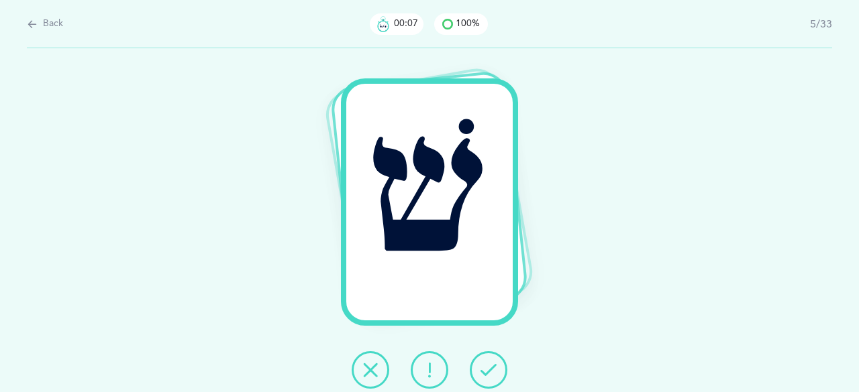
click at [492, 360] on button at bounding box center [489, 371] width 38 height 38
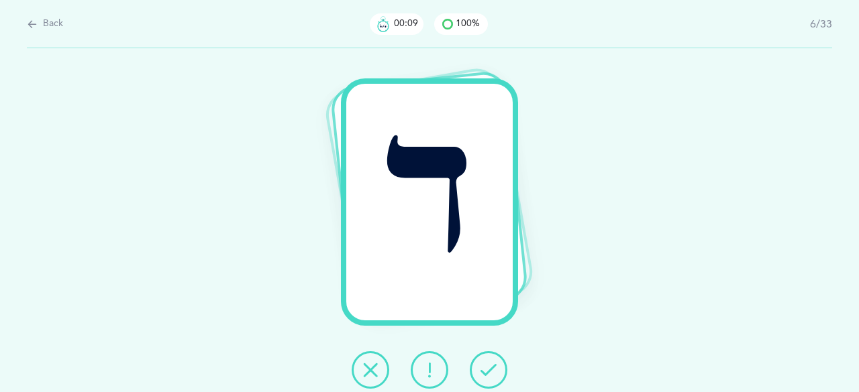
click at [492, 360] on button at bounding box center [489, 371] width 38 height 38
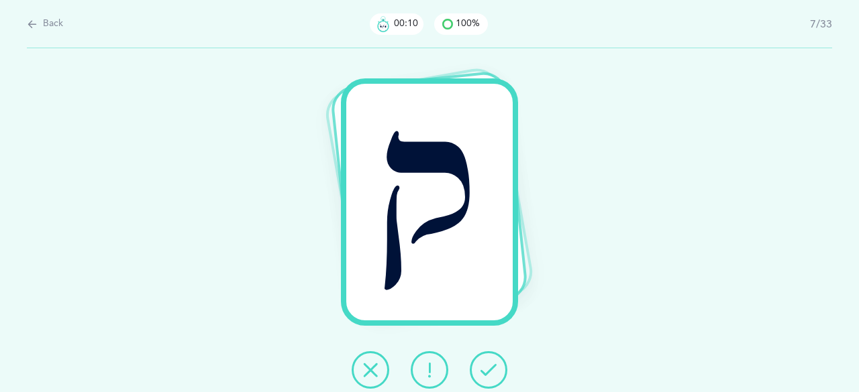
click at [493, 360] on button at bounding box center [489, 371] width 38 height 38
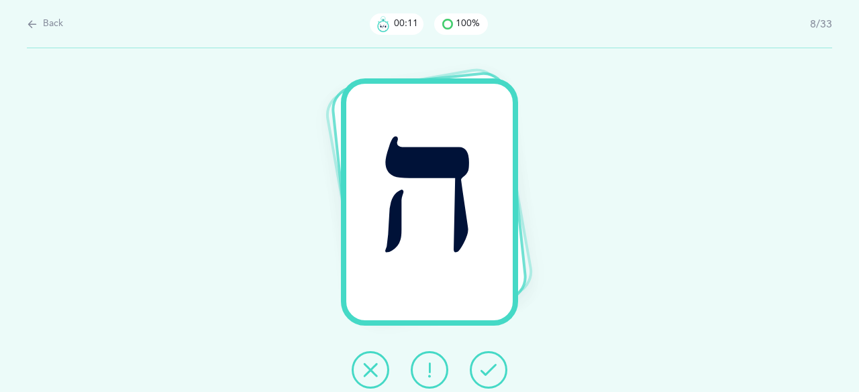
click at [493, 360] on button at bounding box center [489, 371] width 38 height 38
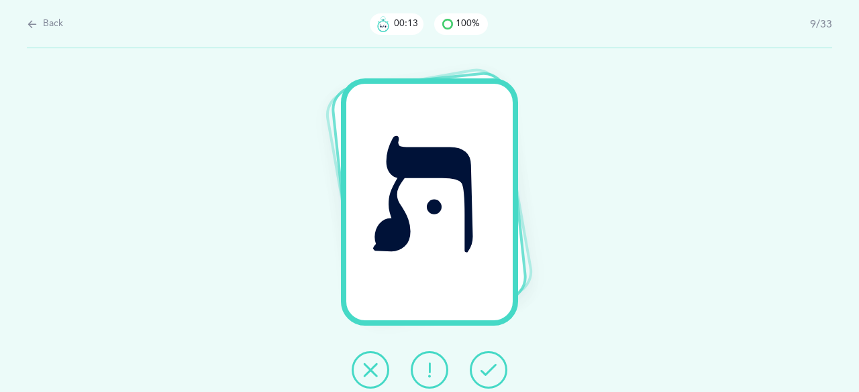
click at [493, 360] on button at bounding box center [489, 371] width 38 height 38
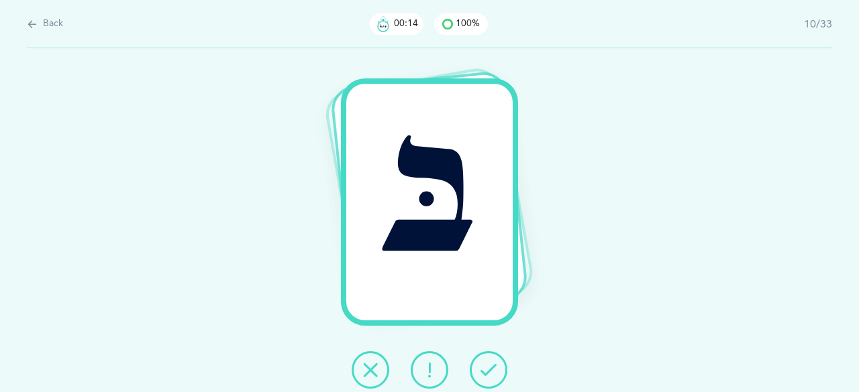
click at [493, 360] on button at bounding box center [489, 371] width 38 height 38
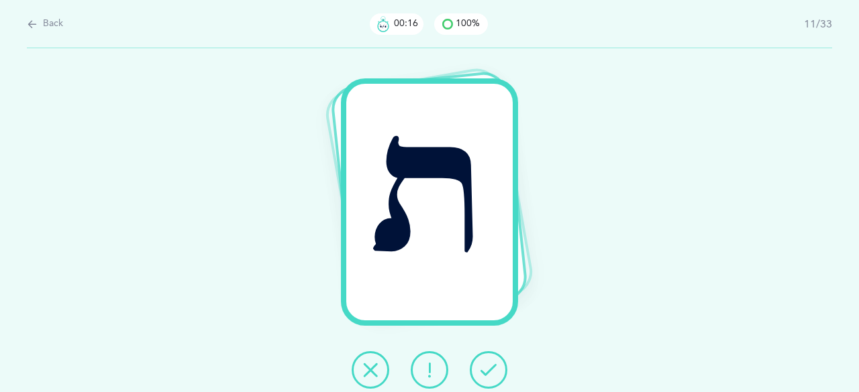
click at [493, 360] on button at bounding box center [489, 371] width 38 height 38
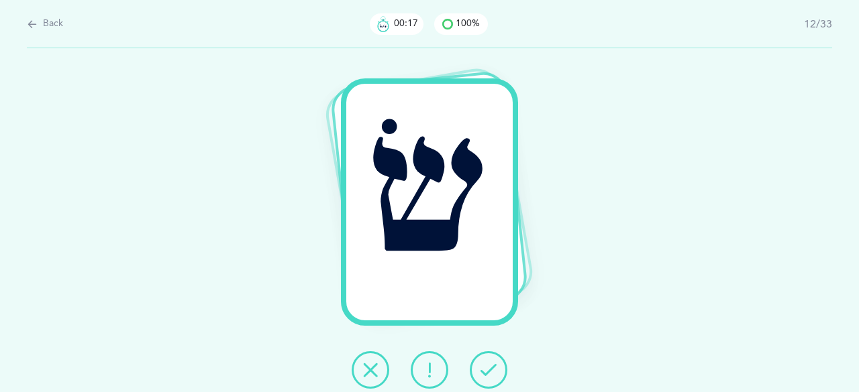
click at [493, 360] on button at bounding box center [489, 371] width 38 height 38
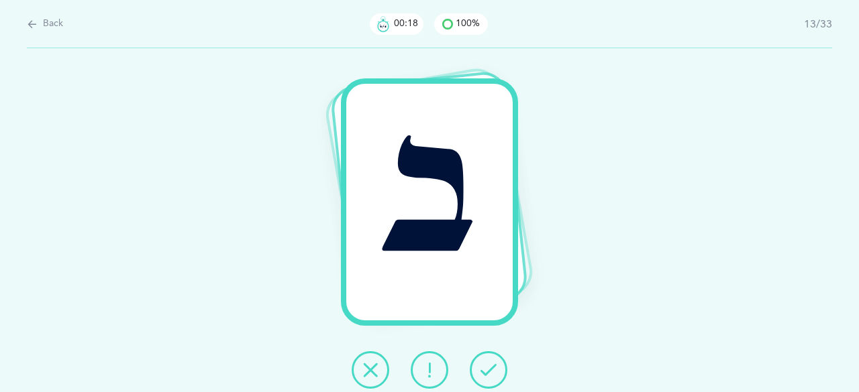
click at [493, 360] on button at bounding box center [489, 371] width 38 height 38
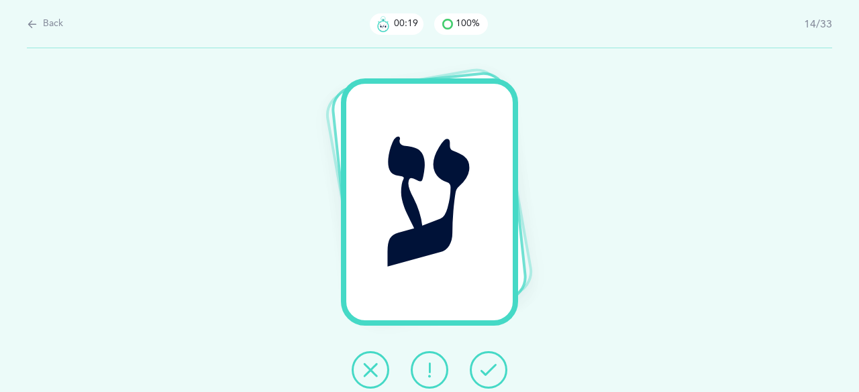
click at [493, 360] on button at bounding box center [489, 371] width 38 height 38
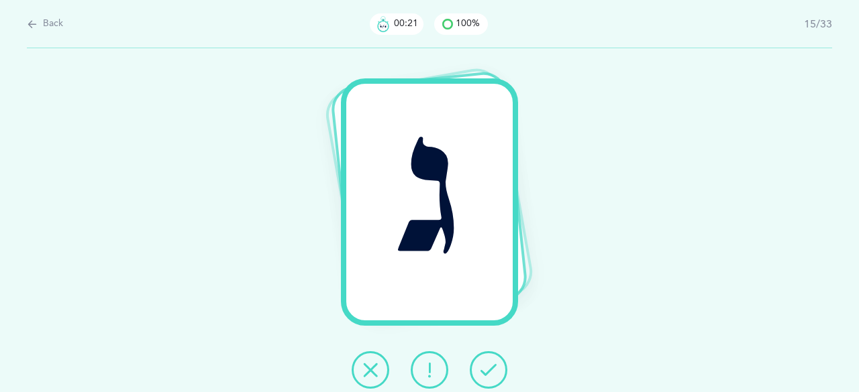
click at [493, 360] on button at bounding box center [489, 371] width 38 height 38
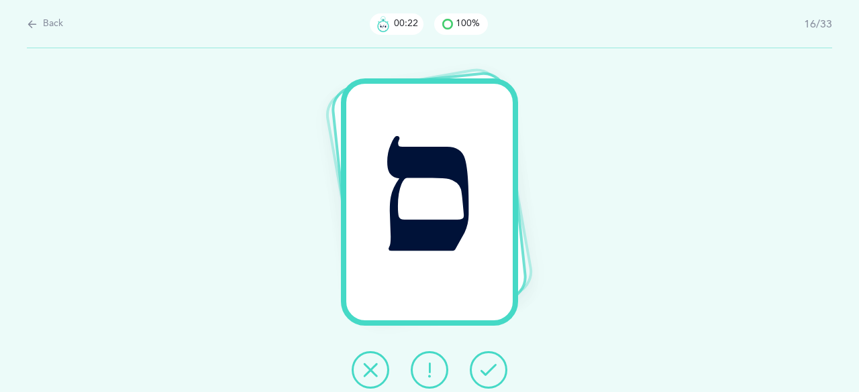
click at [493, 360] on button at bounding box center [489, 371] width 38 height 38
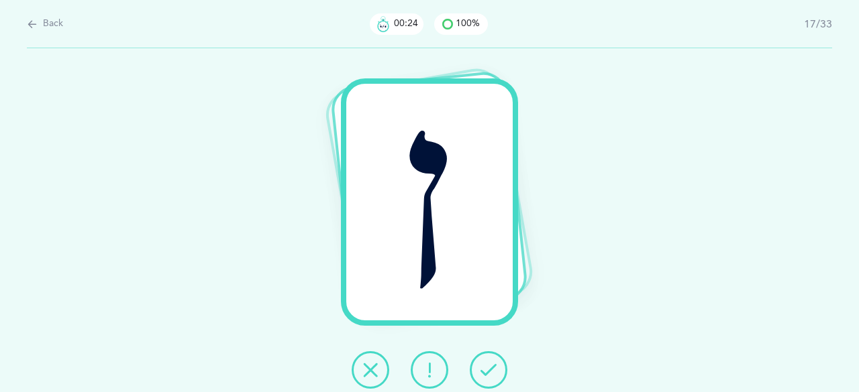
click at [493, 360] on button at bounding box center [489, 371] width 38 height 38
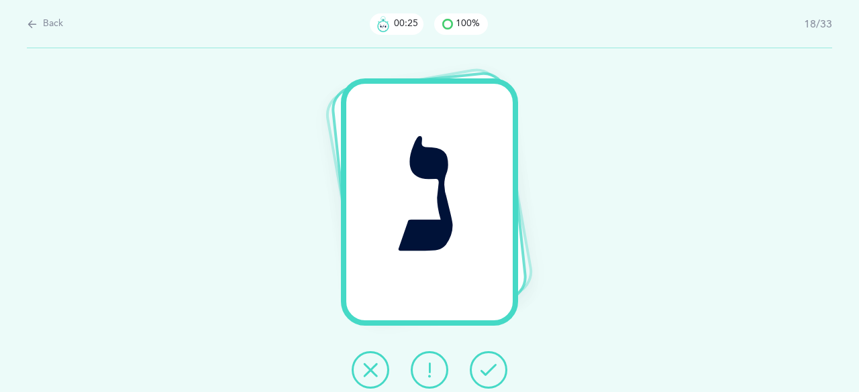
click at [493, 360] on button at bounding box center [489, 371] width 38 height 38
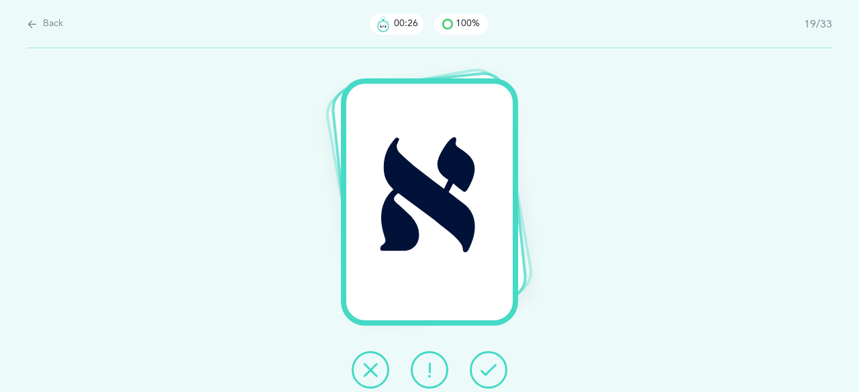
click at [493, 360] on button at bounding box center [489, 371] width 38 height 38
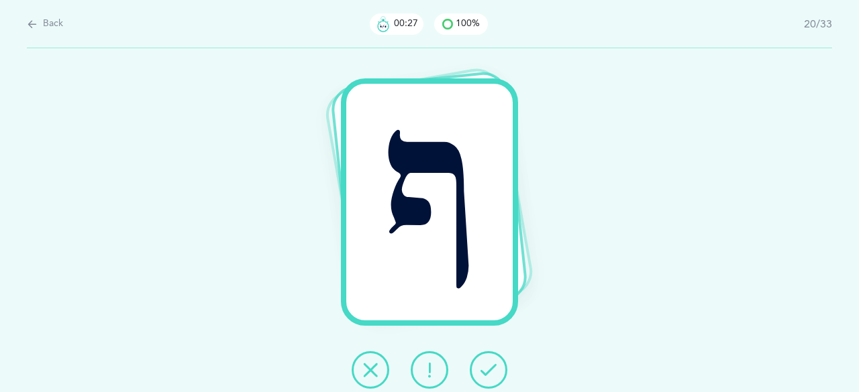
click at [493, 360] on button at bounding box center [489, 371] width 38 height 38
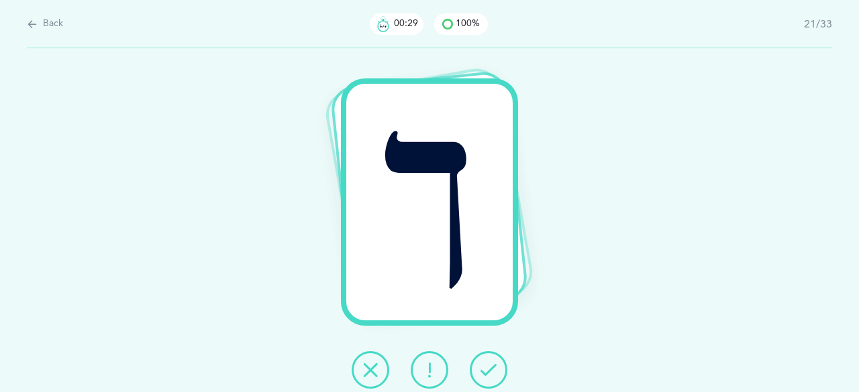
click at [493, 360] on button at bounding box center [489, 371] width 38 height 38
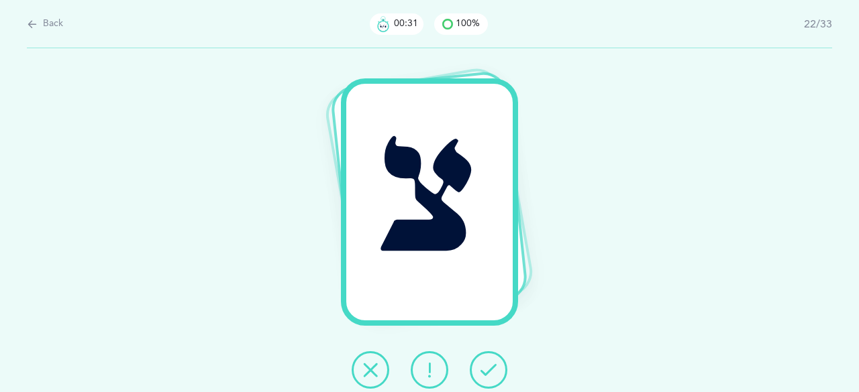
click at [493, 360] on button at bounding box center [489, 371] width 38 height 38
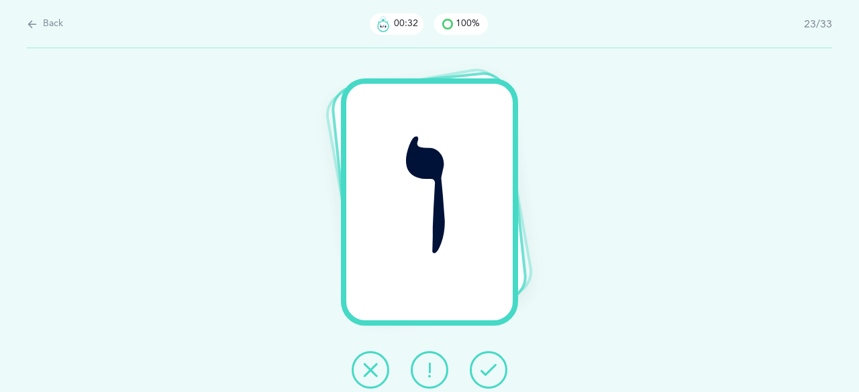
click at [493, 360] on button at bounding box center [489, 371] width 38 height 38
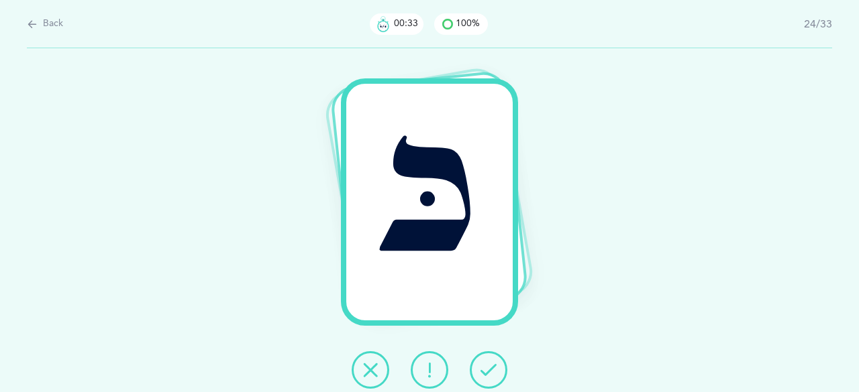
click at [493, 360] on button at bounding box center [489, 371] width 38 height 38
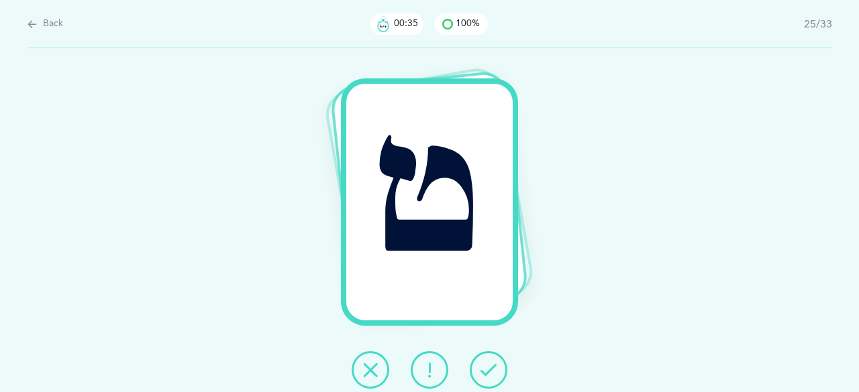
click at [493, 360] on button at bounding box center [489, 371] width 38 height 38
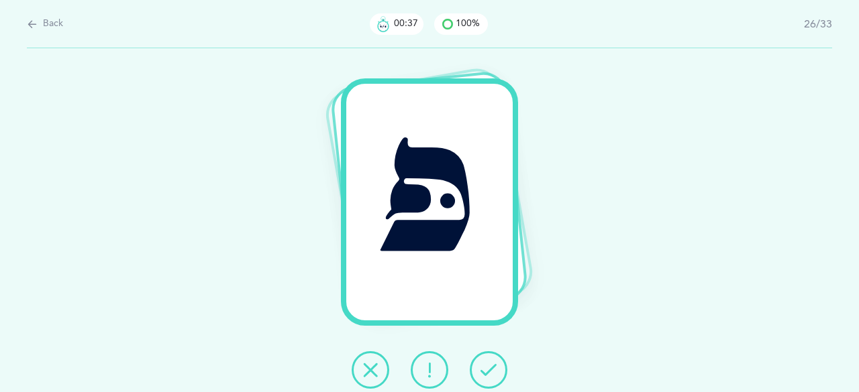
click at [493, 360] on button at bounding box center [489, 371] width 38 height 38
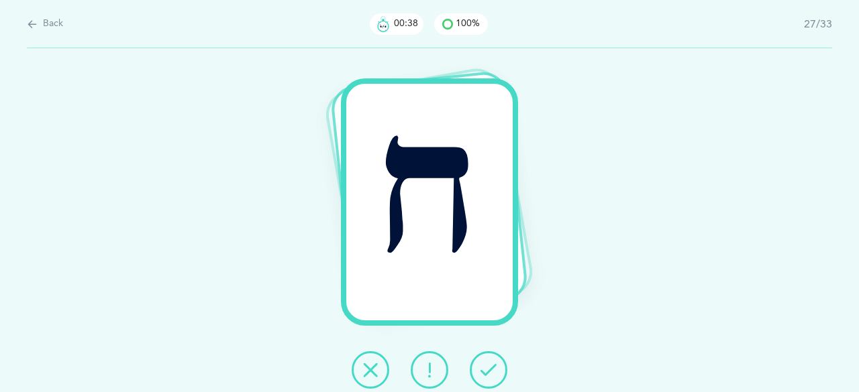
click at [493, 360] on button at bounding box center [489, 371] width 38 height 38
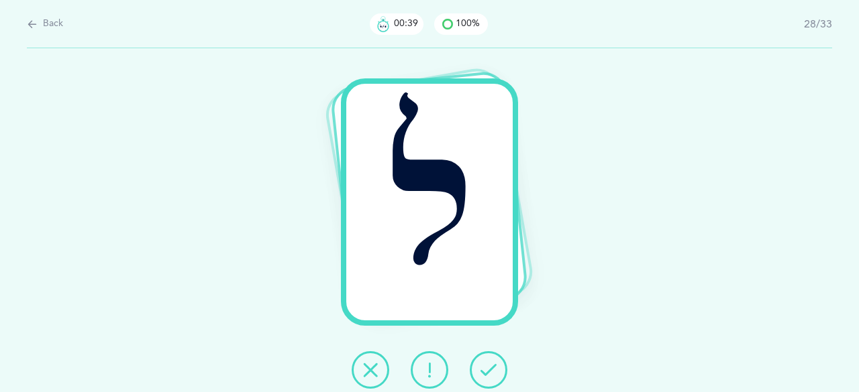
click at [493, 360] on button at bounding box center [489, 371] width 38 height 38
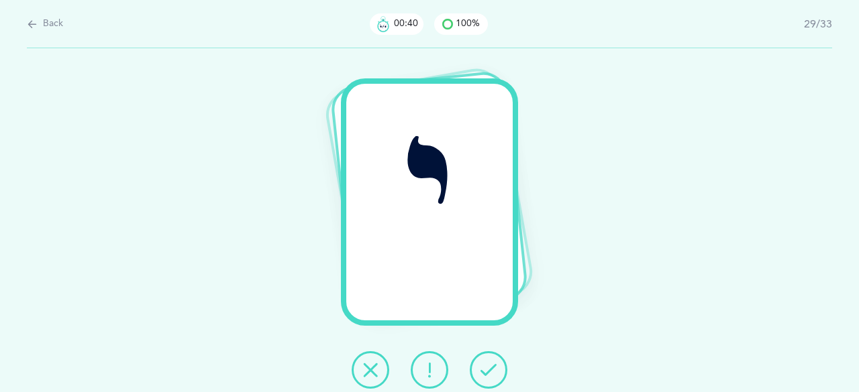
click at [493, 360] on button at bounding box center [489, 371] width 38 height 38
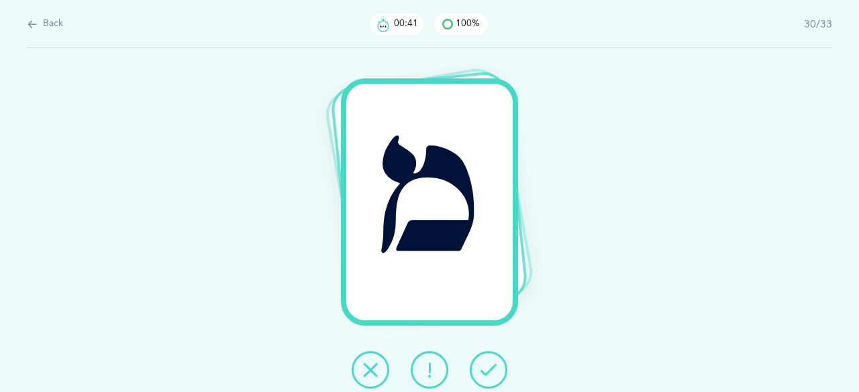
click at [493, 360] on button at bounding box center [489, 371] width 38 height 38
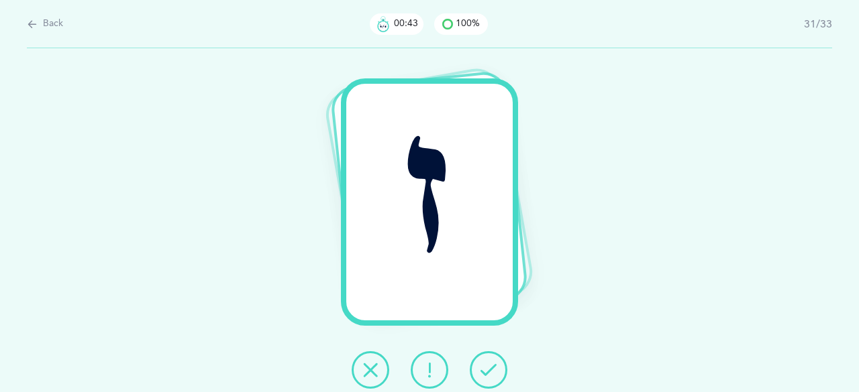
click at [493, 360] on button at bounding box center [489, 371] width 38 height 38
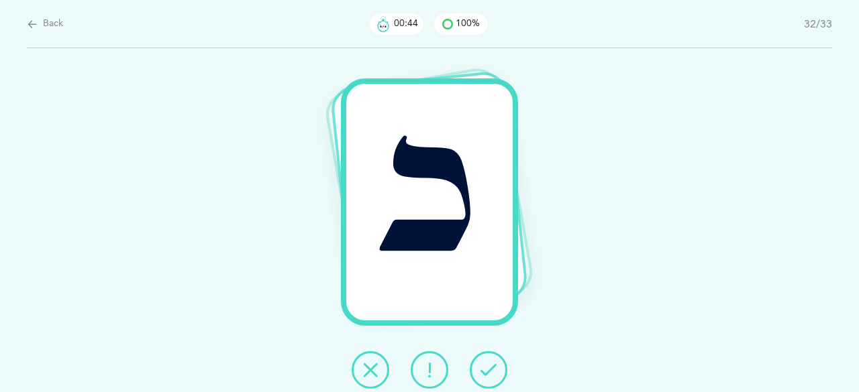
click at [493, 360] on button at bounding box center [489, 371] width 38 height 38
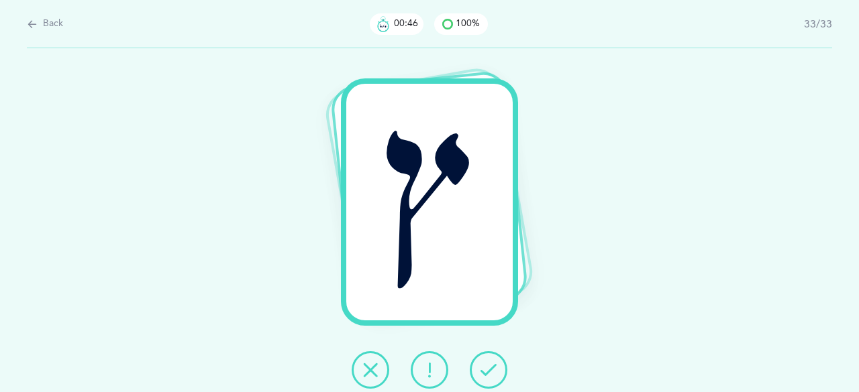
click at [493, 360] on button at bounding box center [489, 371] width 38 height 38
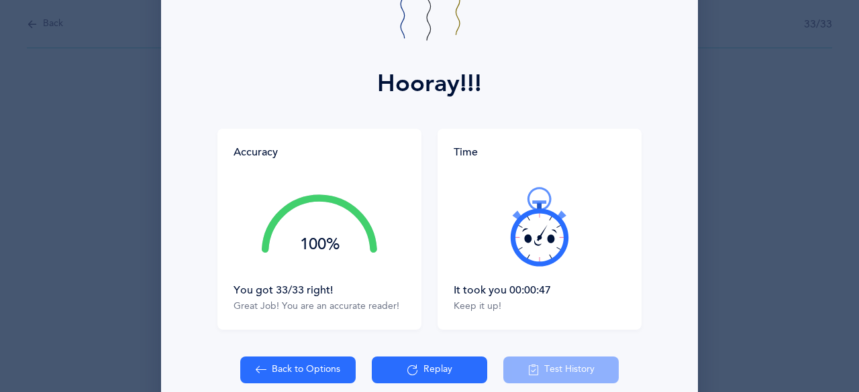
click at [525, 242] on icon at bounding box center [539, 226] width 80 height 80
click at [525, 242] on div at bounding box center [539, 226] width 172 height 113
click at [525, 242] on icon at bounding box center [539, 226] width 80 height 80
click at [525, 242] on div at bounding box center [539, 226] width 172 height 113
click at [525, 242] on icon at bounding box center [539, 226] width 80 height 80
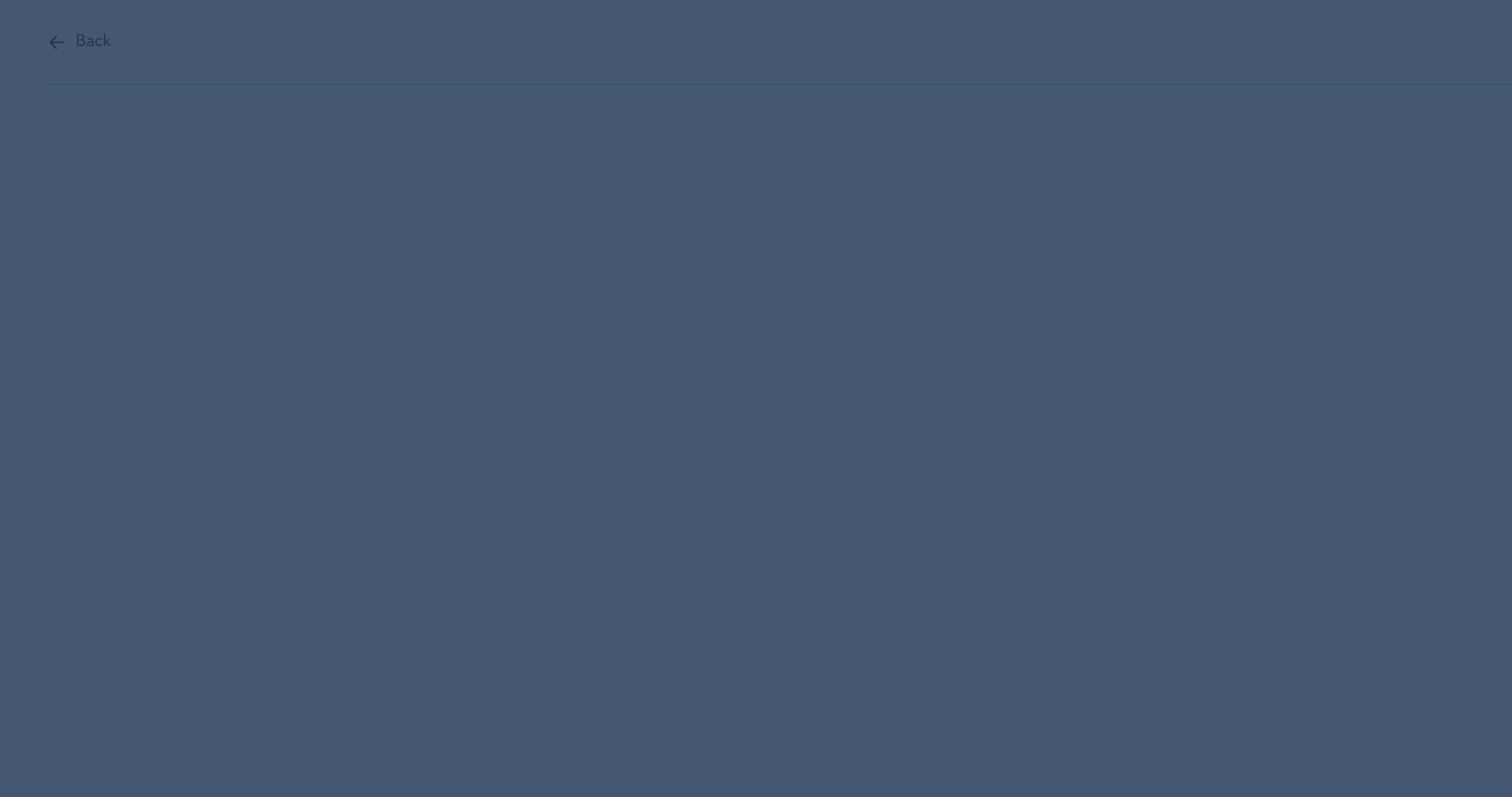
scroll to position [0, 0]
